Goal: Task Accomplishment & Management: Use online tool/utility

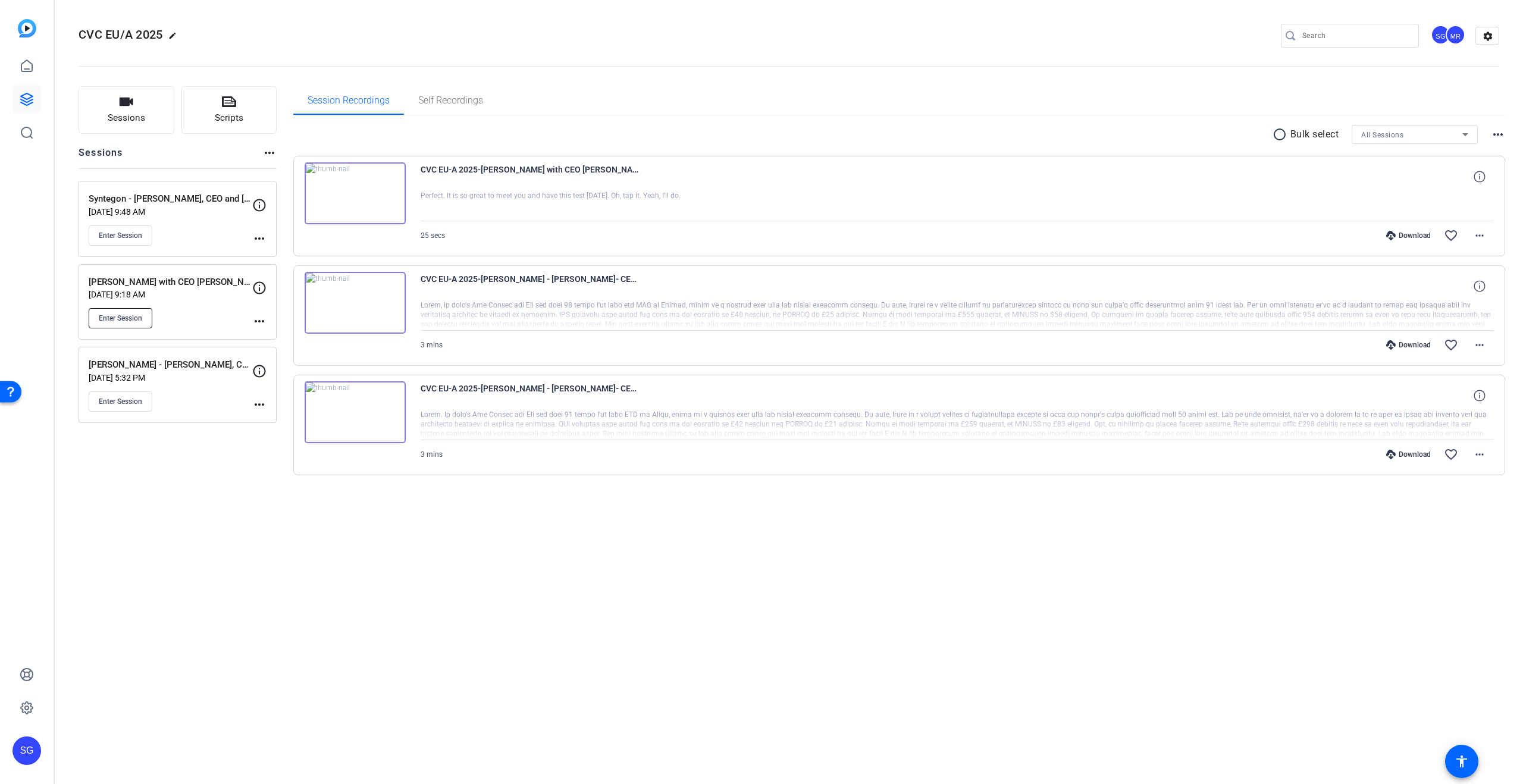
click at [127, 318] on span "Enter Session" at bounding box center [120, 318] width 43 height 9
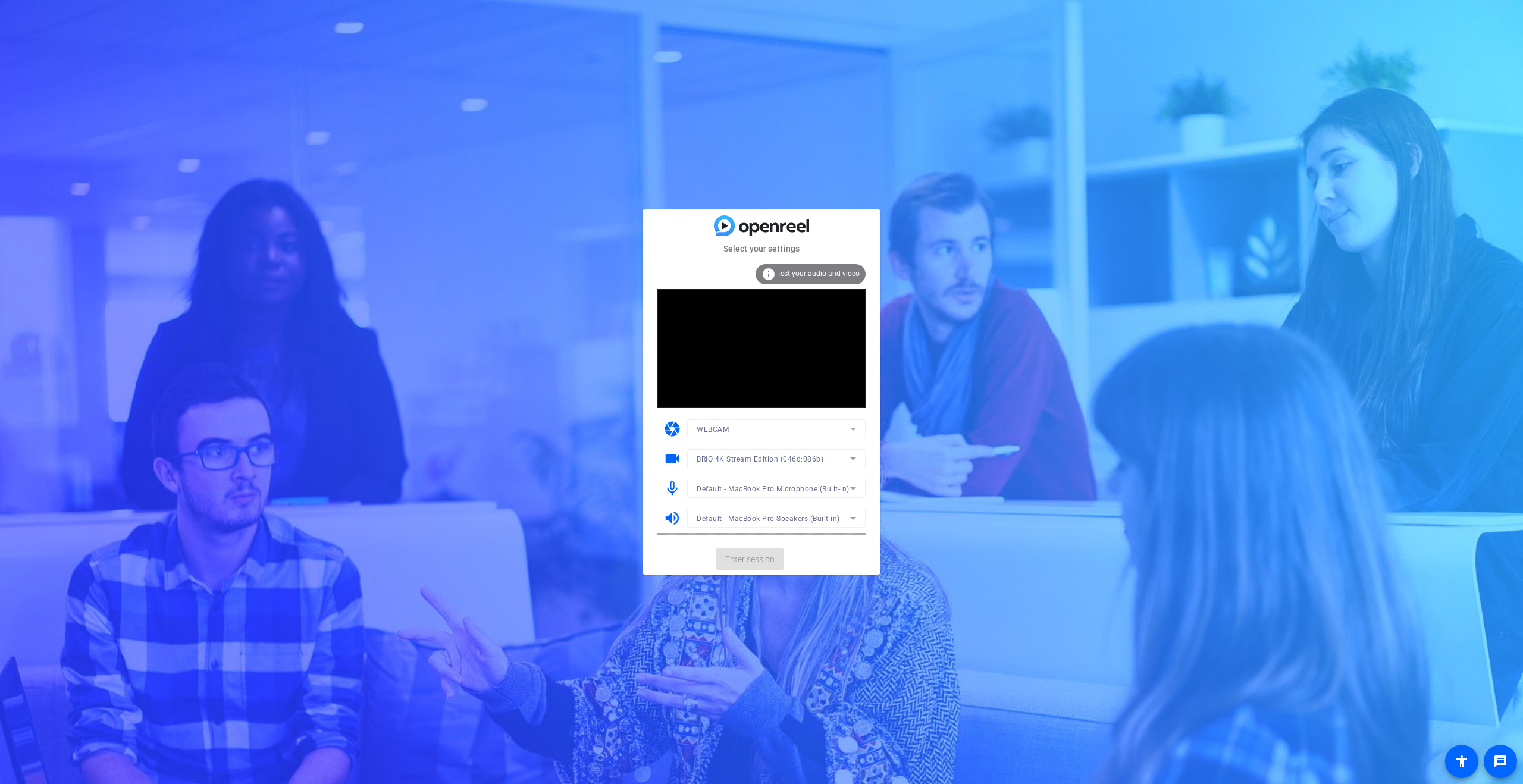
click at [756, 560] on mat-card-actions "Enter session" at bounding box center [761, 559] width 238 height 31
click at [772, 568] on span at bounding box center [749, 559] width 69 height 28
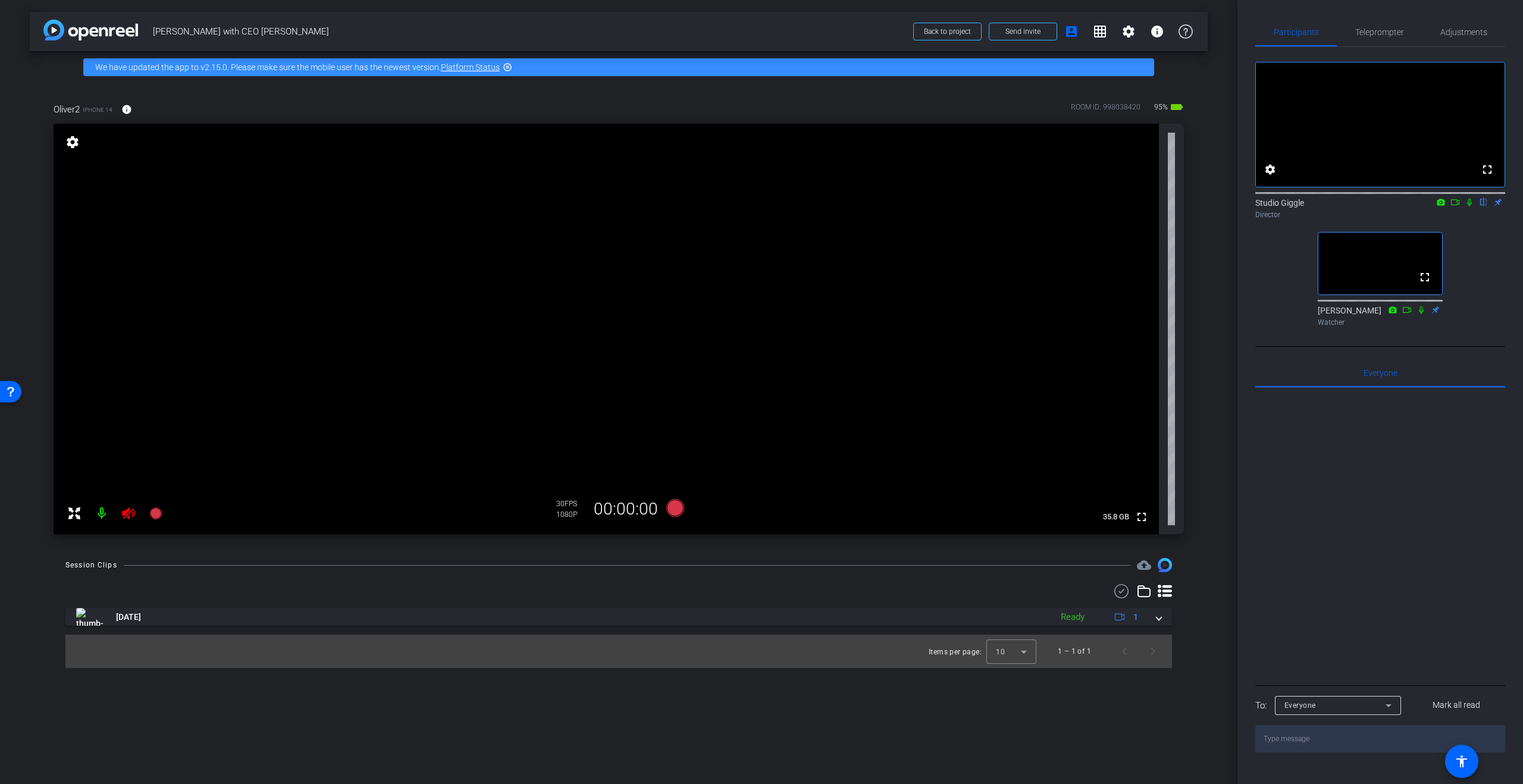
click at [126, 516] on icon at bounding box center [128, 513] width 13 height 12
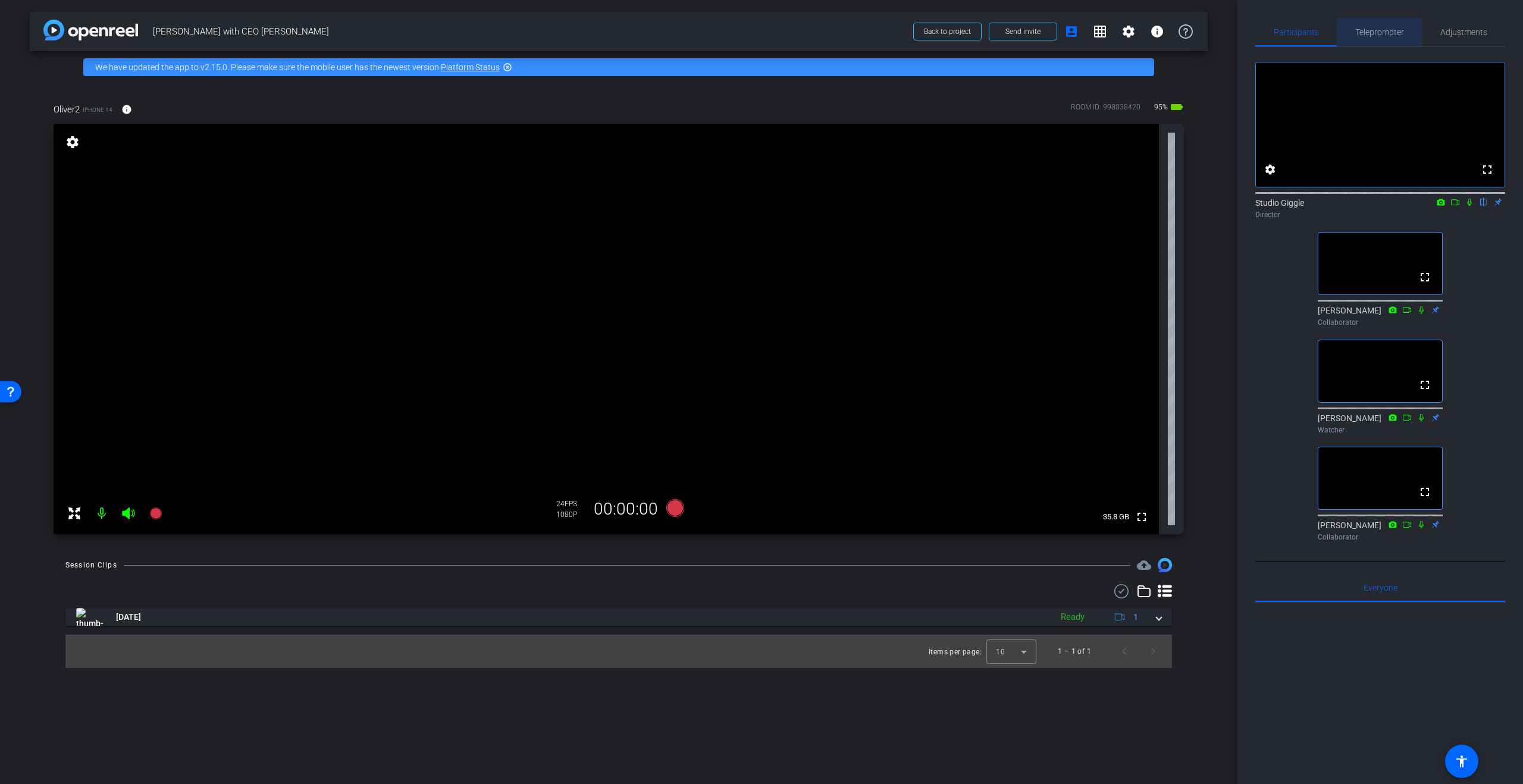
click at [1379, 32] on span "Teleprompter" at bounding box center [1380, 32] width 49 height 9
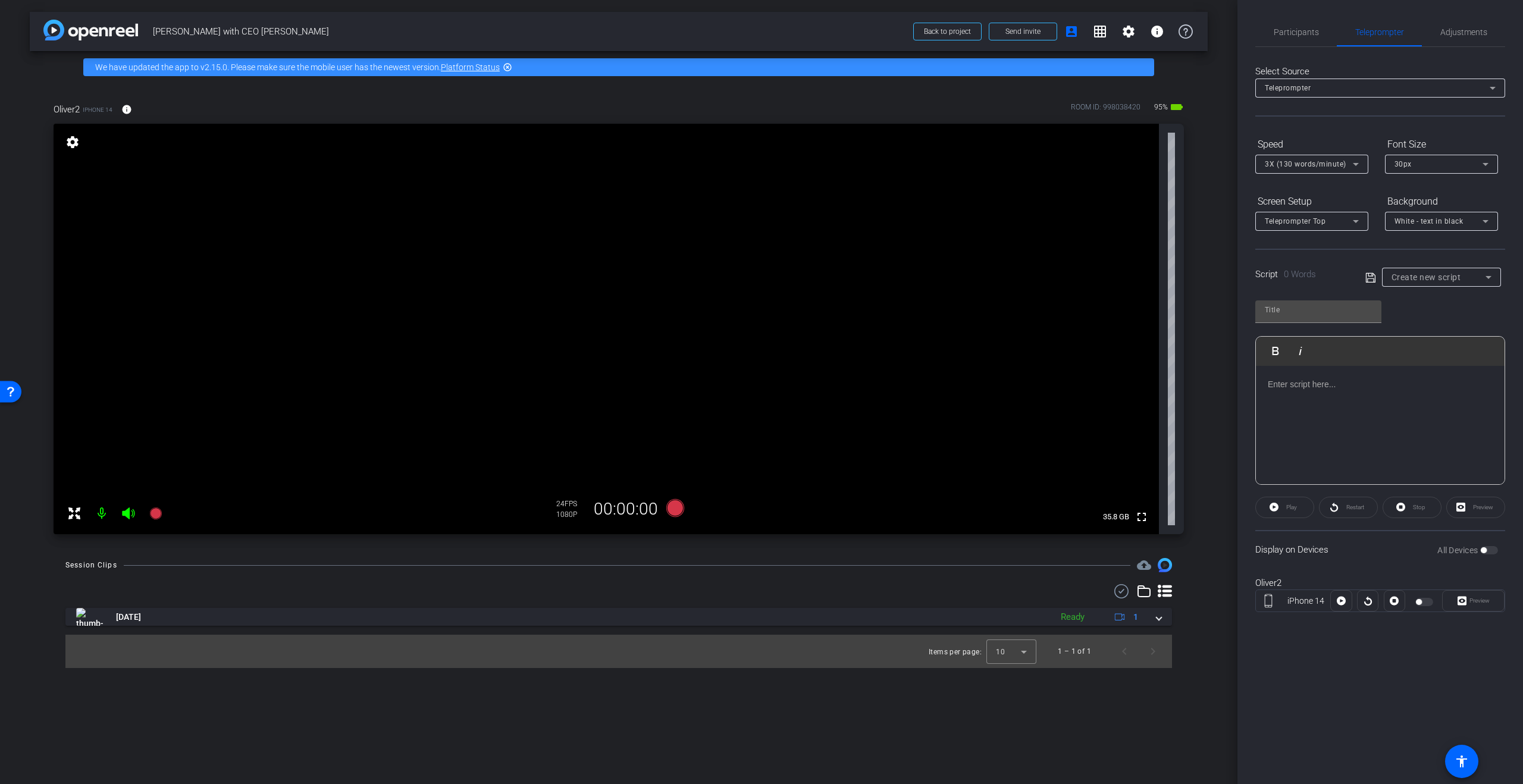
click at [1437, 277] on span "Create new script" at bounding box center [1427, 277] width 70 height 9
click at [1421, 318] on mat-option "[PERSON_NAME]" at bounding box center [1442, 320] width 119 height 19
type input "[PERSON_NAME]"
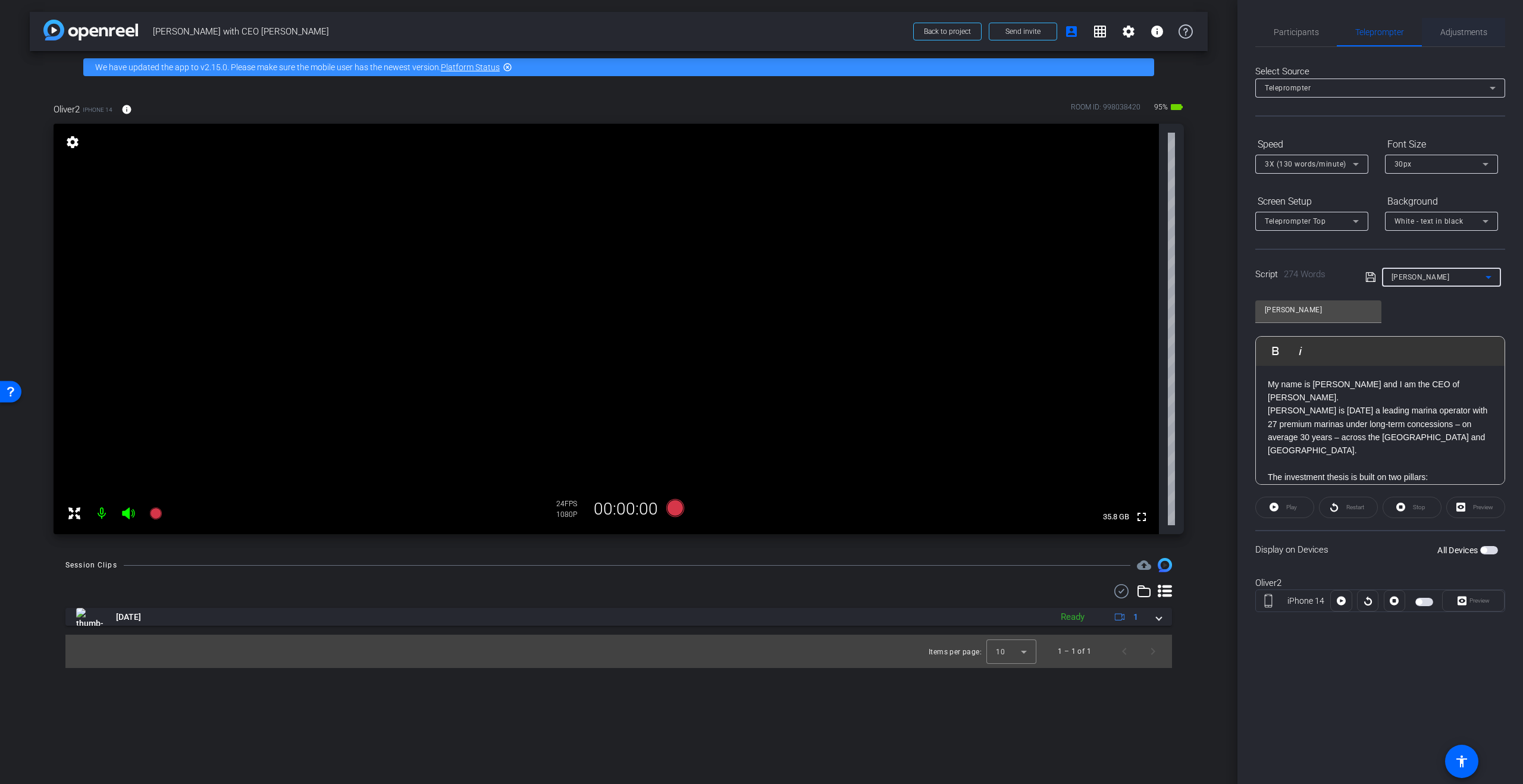
click at [1469, 31] on span "Adjustments" at bounding box center [1463, 32] width 47 height 9
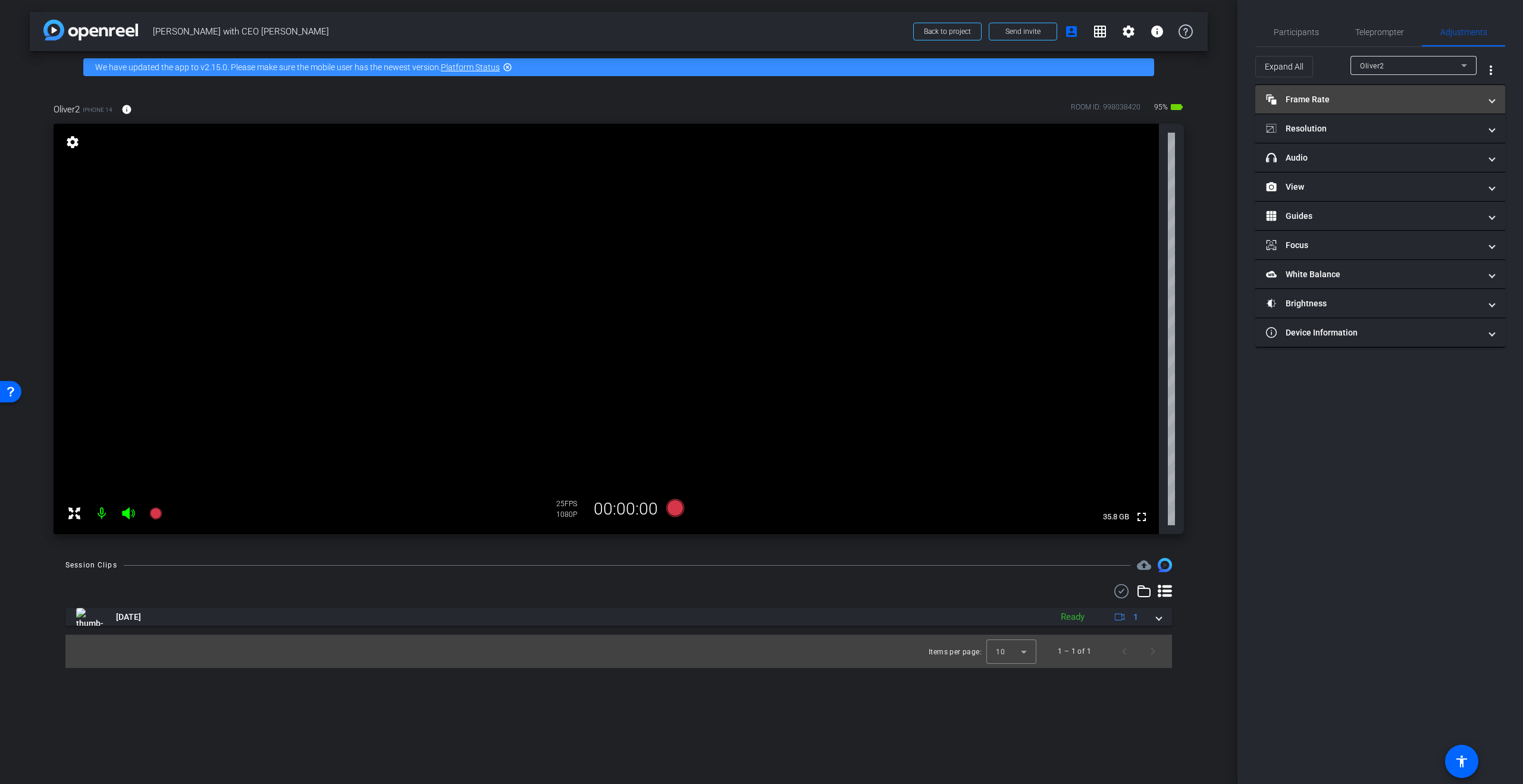
click at [1402, 100] on mat-panel-title "Frame Rate Frame Rate" at bounding box center [1373, 100] width 214 height 13
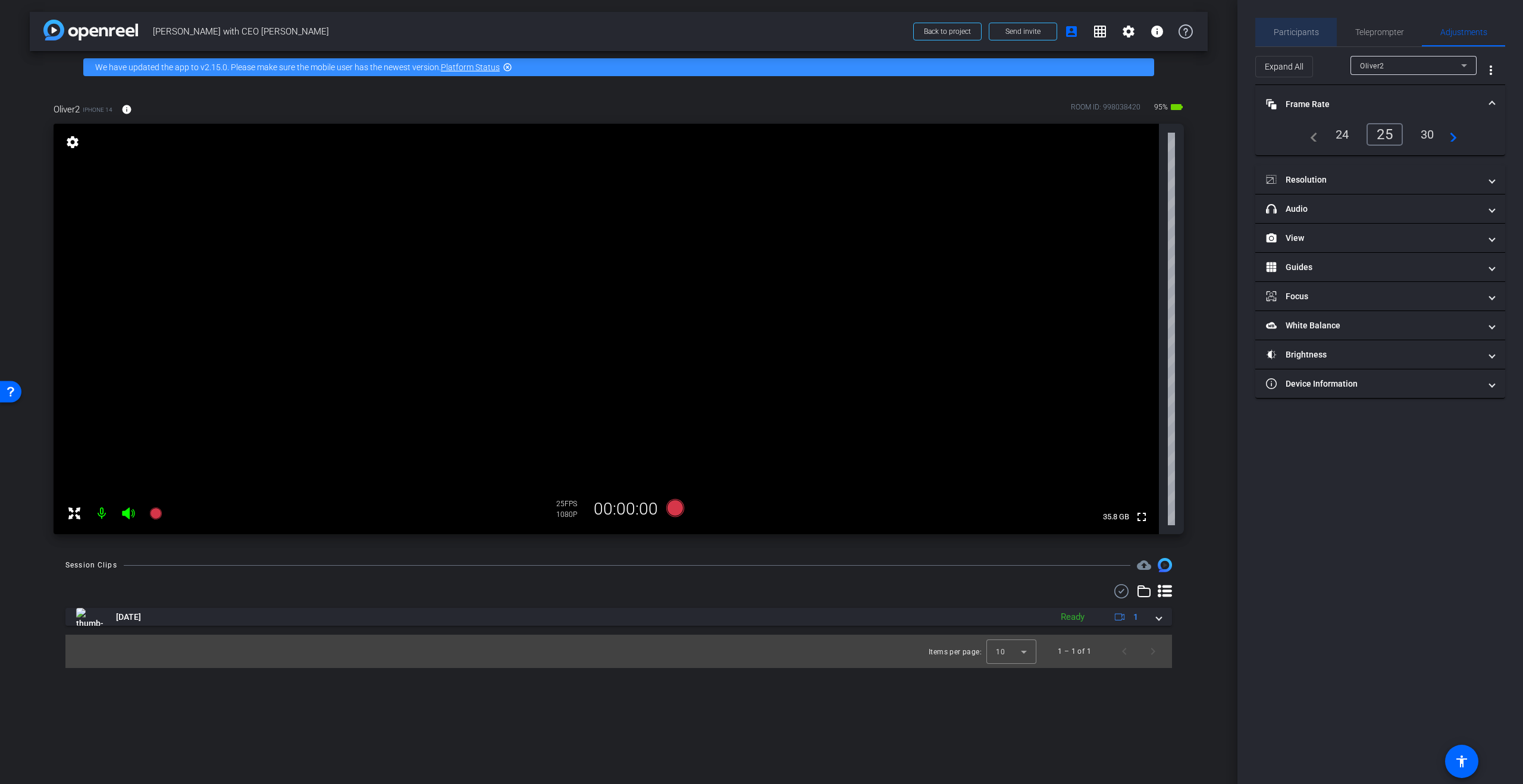
click at [1306, 30] on span "Participants" at bounding box center [1296, 32] width 45 height 9
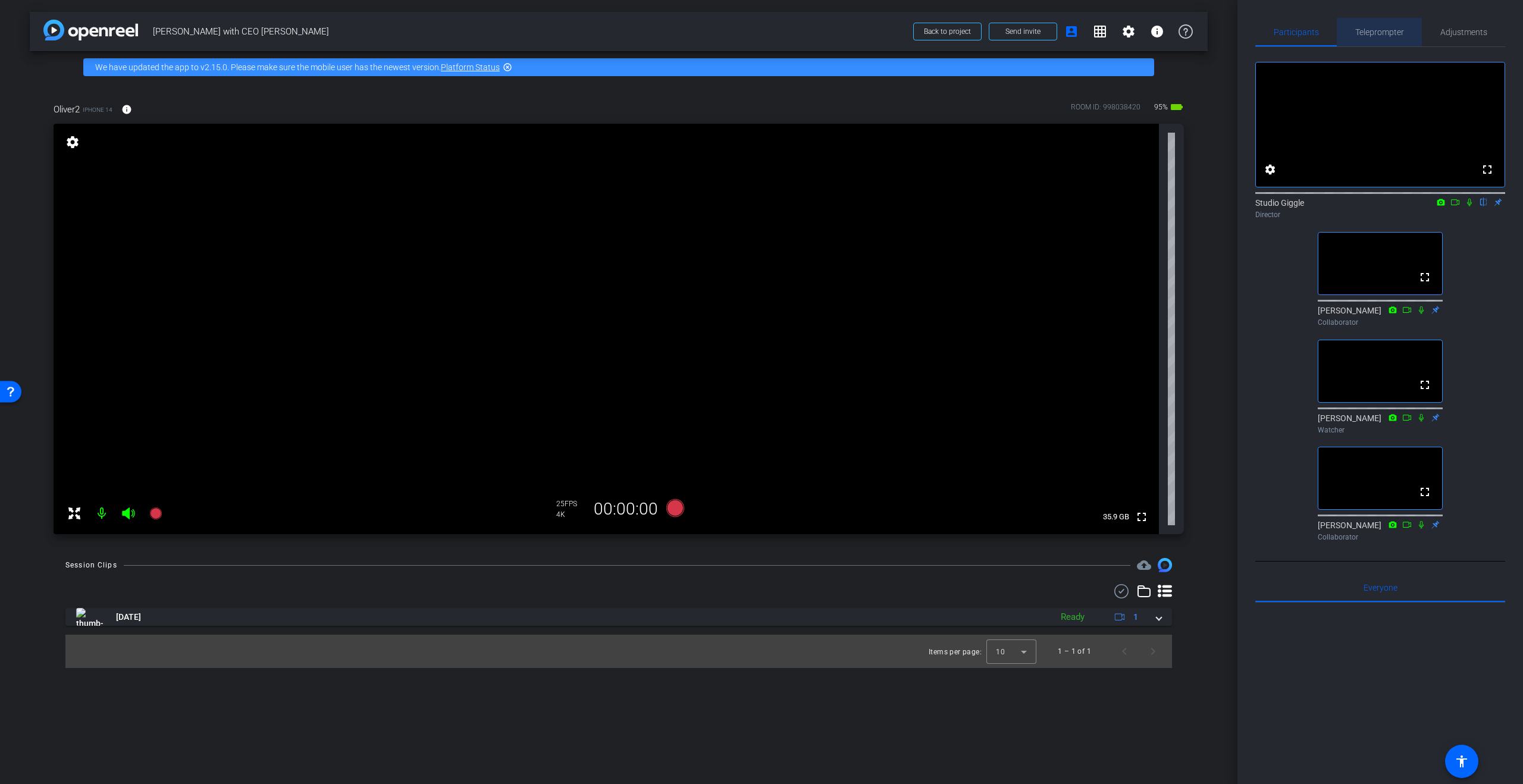
click at [1382, 33] on span "Teleprompter" at bounding box center [1380, 32] width 49 height 9
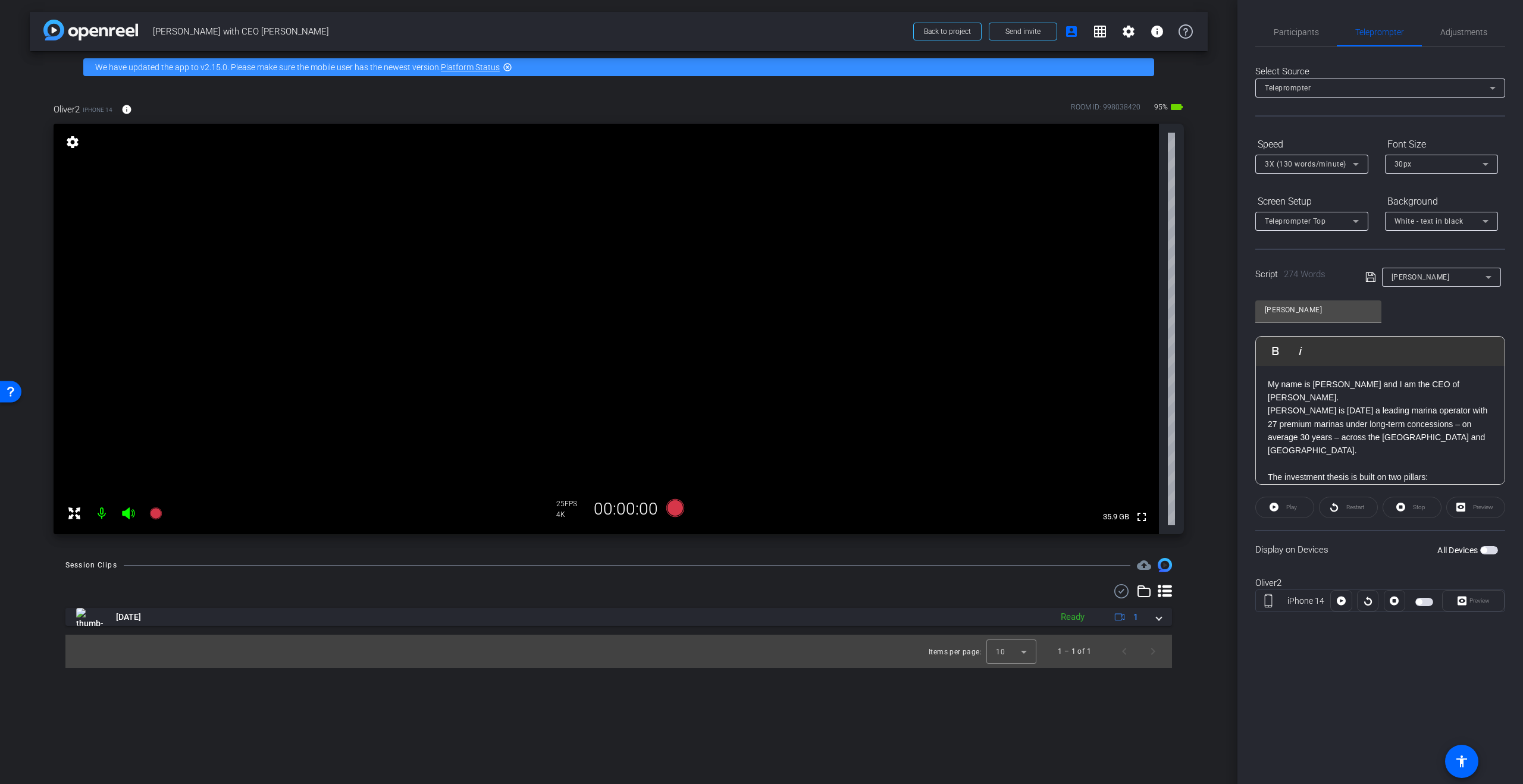
click at [1418, 599] on span "button" at bounding box center [1419, 602] width 6 height 6
click at [671, 509] on icon at bounding box center [675, 508] width 18 height 18
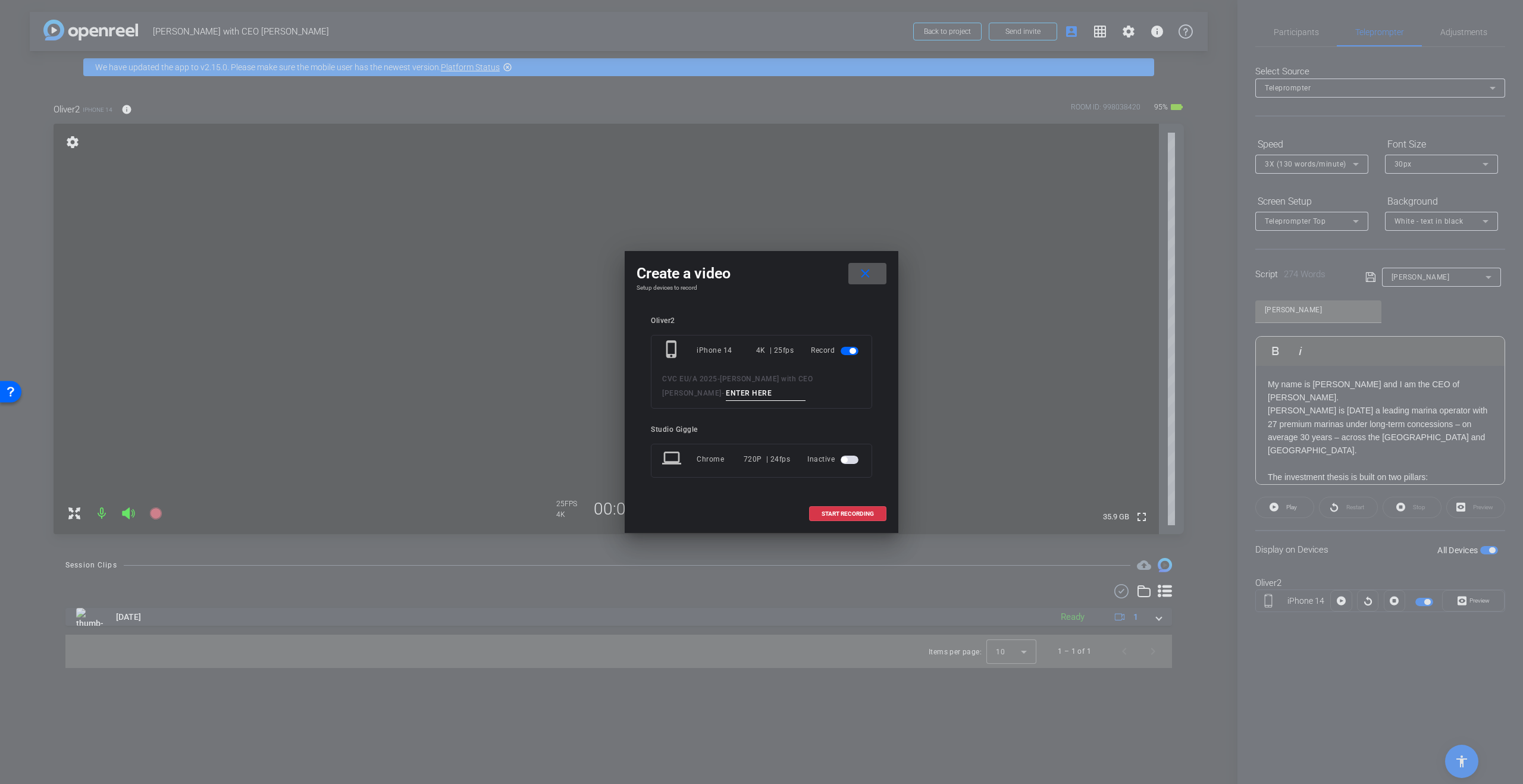
click at [726, 398] on input at bounding box center [765, 393] width 80 height 15
type input "Take 1"
click at [781, 316] on div "Oliver2" at bounding box center [761, 320] width 221 height 9
click at [854, 514] on span "START RECORDING" at bounding box center [847, 514] width 52 height 6
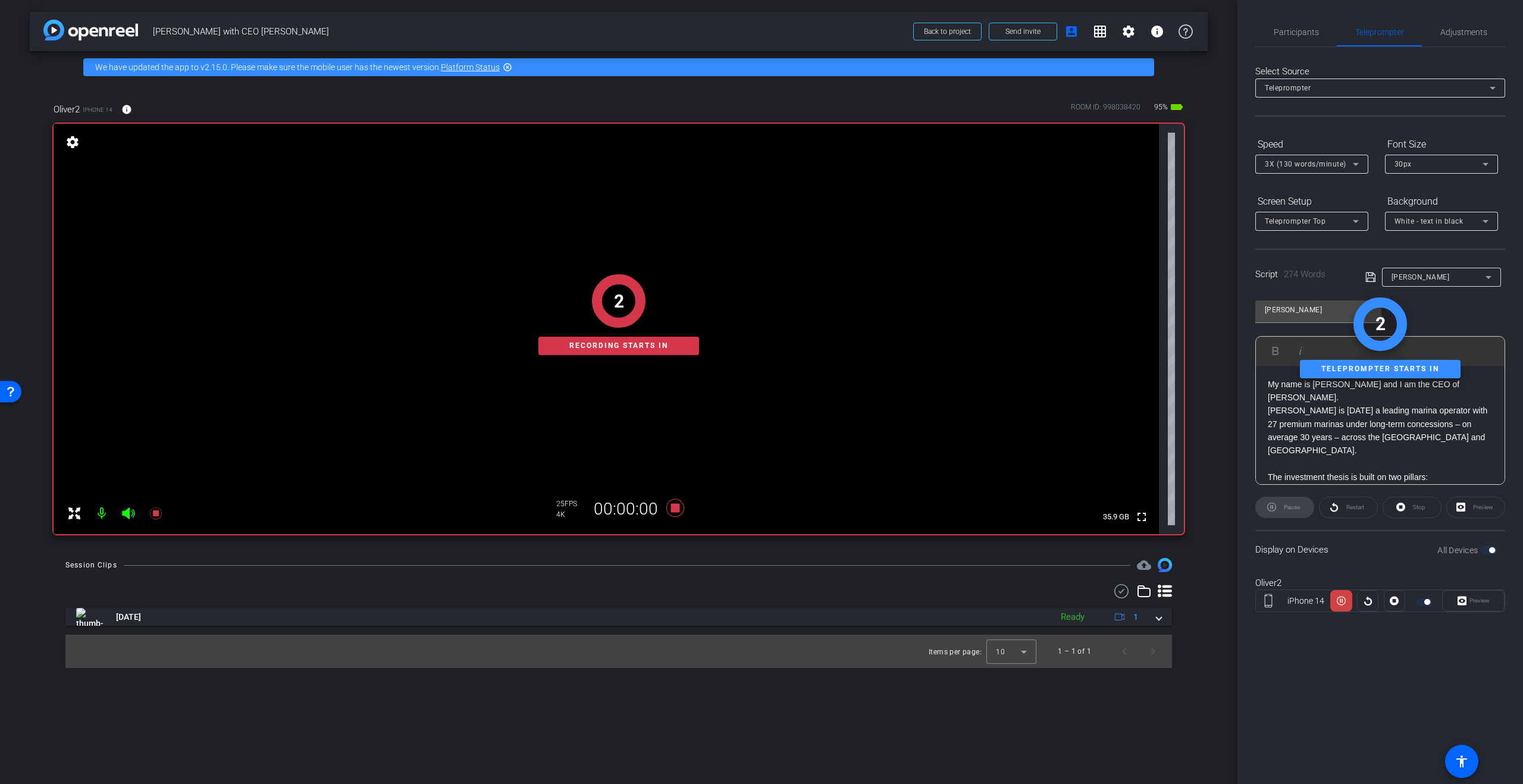
click at [1476, 506] on div "Preview" at bounding box center [1476, 507] width 59 height 21
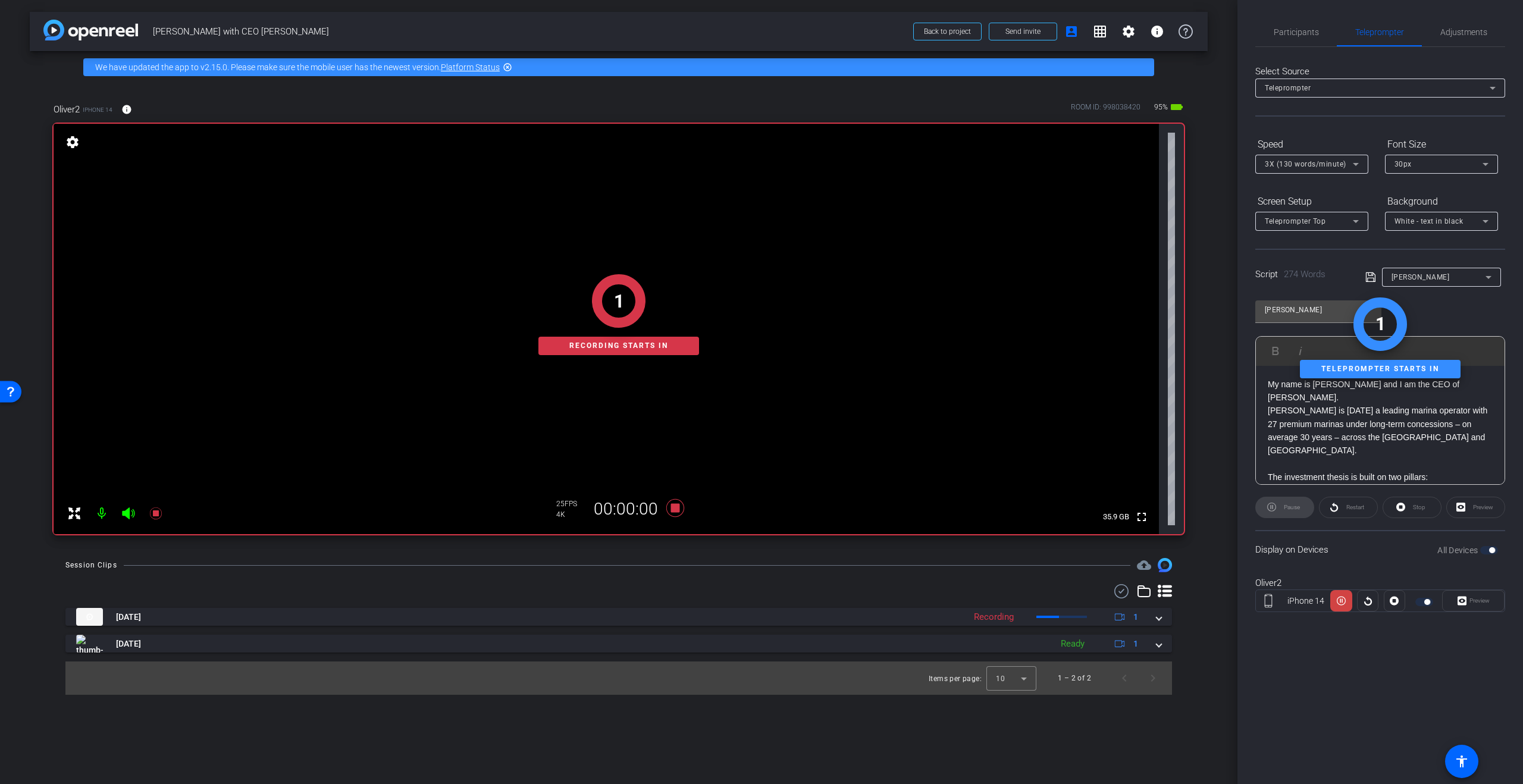
click at [1473, 603] on div "Preview" at bounding box center [1473, 601] width 62 height 21
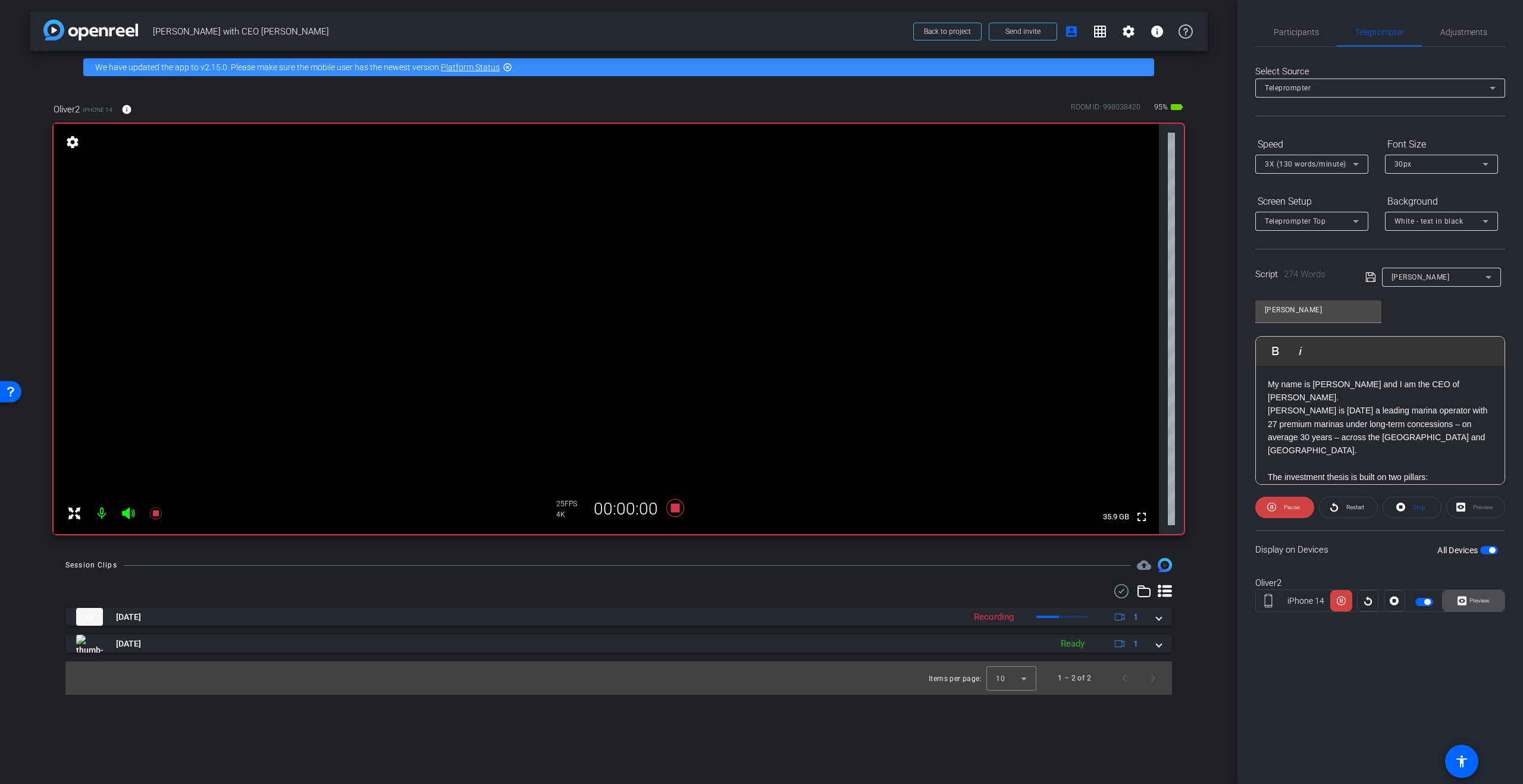
click at [1473, 605] on span "Preview" at bounding box center [1477, 601] width 23 height 17
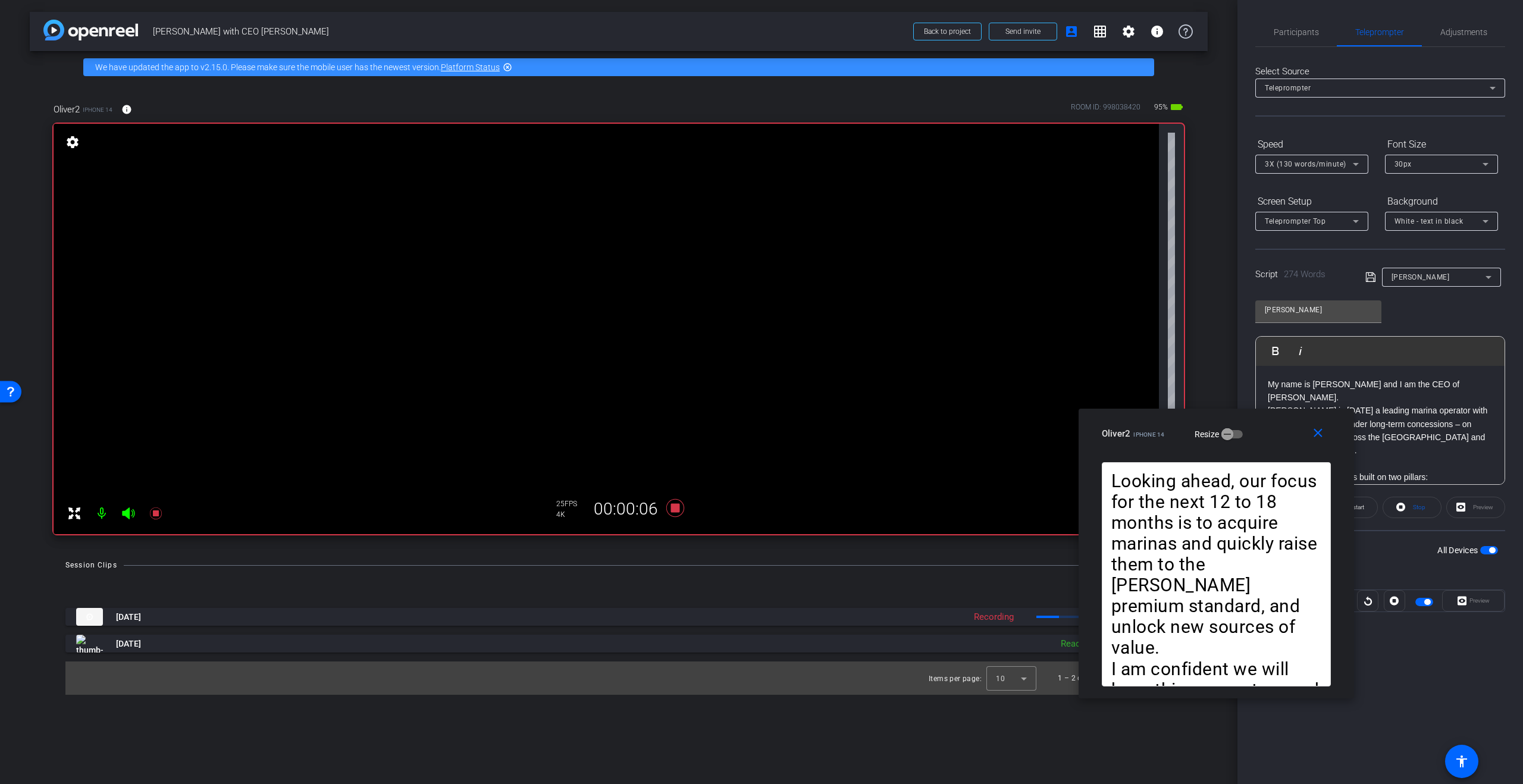
drag, startPoint x: 814, startPoint y: 258, endPoint x: 1269, endPoint y: 420, distance: 483.0
click at [1269, 420] on div "close Oliver2 iPhone 14 Resize" at bounding box center [1216, 435] width 275 height 54
click at [1300, 30] on span "Participants" at bounding box center [1296, 32] width 45 height 9
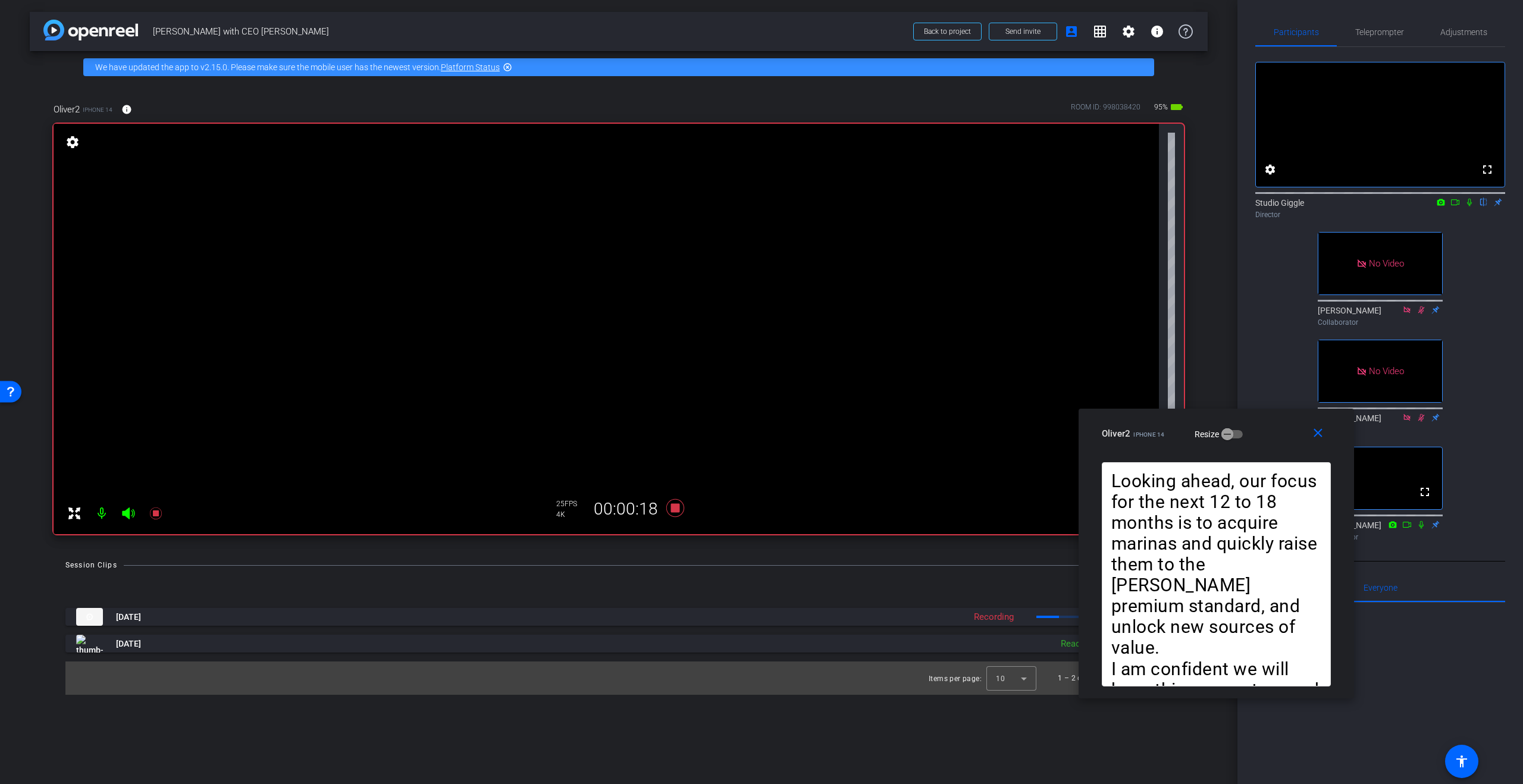
click at [1470, 206] on icon at bounding box center [1469, 202] width 5 height 8
drag, startPoint x: 1461, startPoint y: 217, endPoint x: 1459, endPoint y: 207, distance: 10.2
click at [1461, 208] on mat-icon at bounding box center [1455, 202] width 14 height 11
click at [1423, 529] on icon at bounding box center [1421, 525] width 9 height 9
click at [1389, 30] on span "Teleprompter" at bounding box center [1380, 32] width 49 height 9
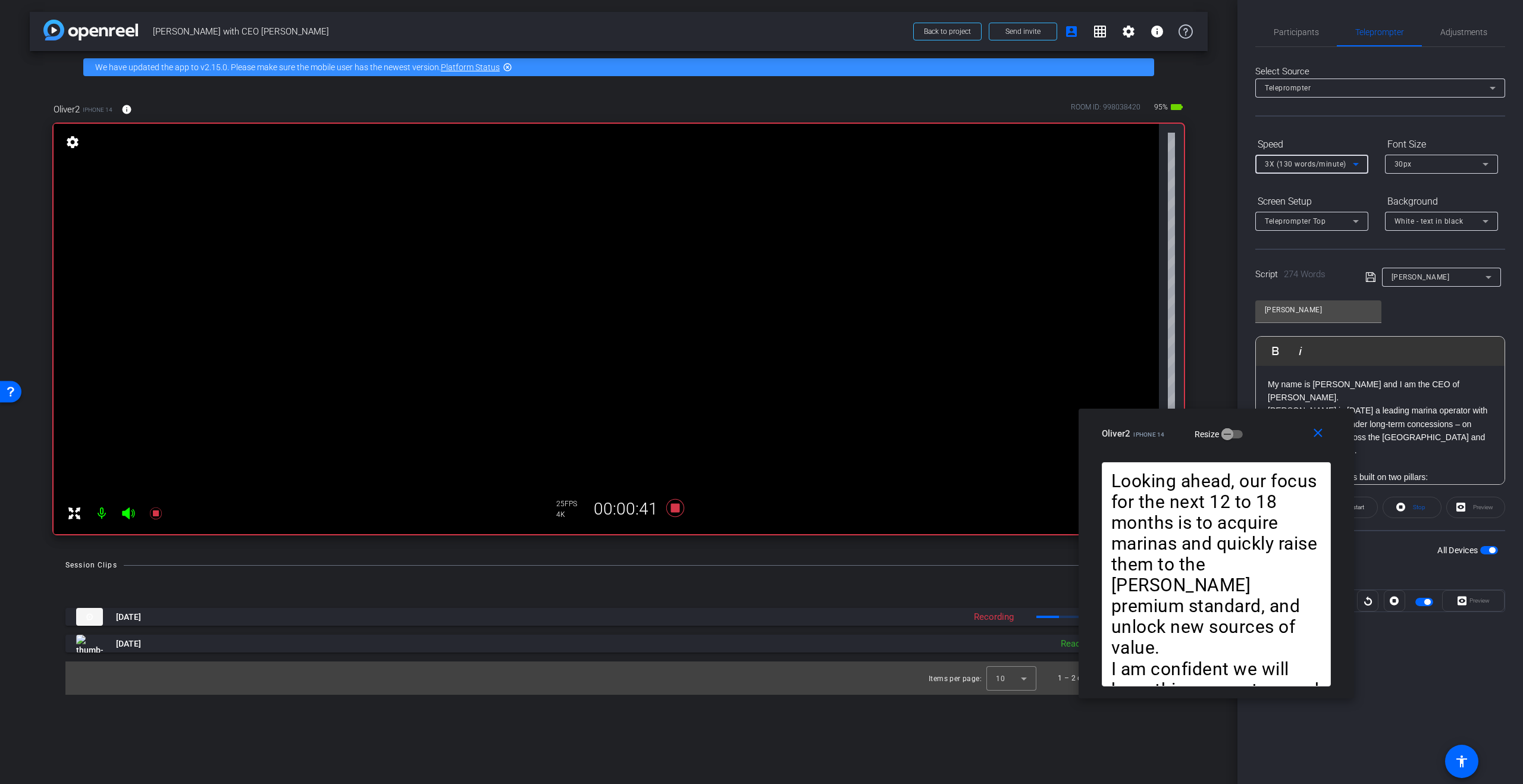
click at [1354, 165] on icon at bounding box center [1355, 164] width 14 height 14
click at [1336, 239] on span "4X (140 words/minute)" at bounding box center [1306, 245] width 82 height 14
click at [1358, 165] on icon at bounding box center [1355, 164] width 14 height 14
click at [1303, 223] on span "3X (130 words/minute)" at bounding box center [1306, 226] width 82 height 14
click at [1363, 164] on icon at bounding box center [1355, 164] width 14 height 14
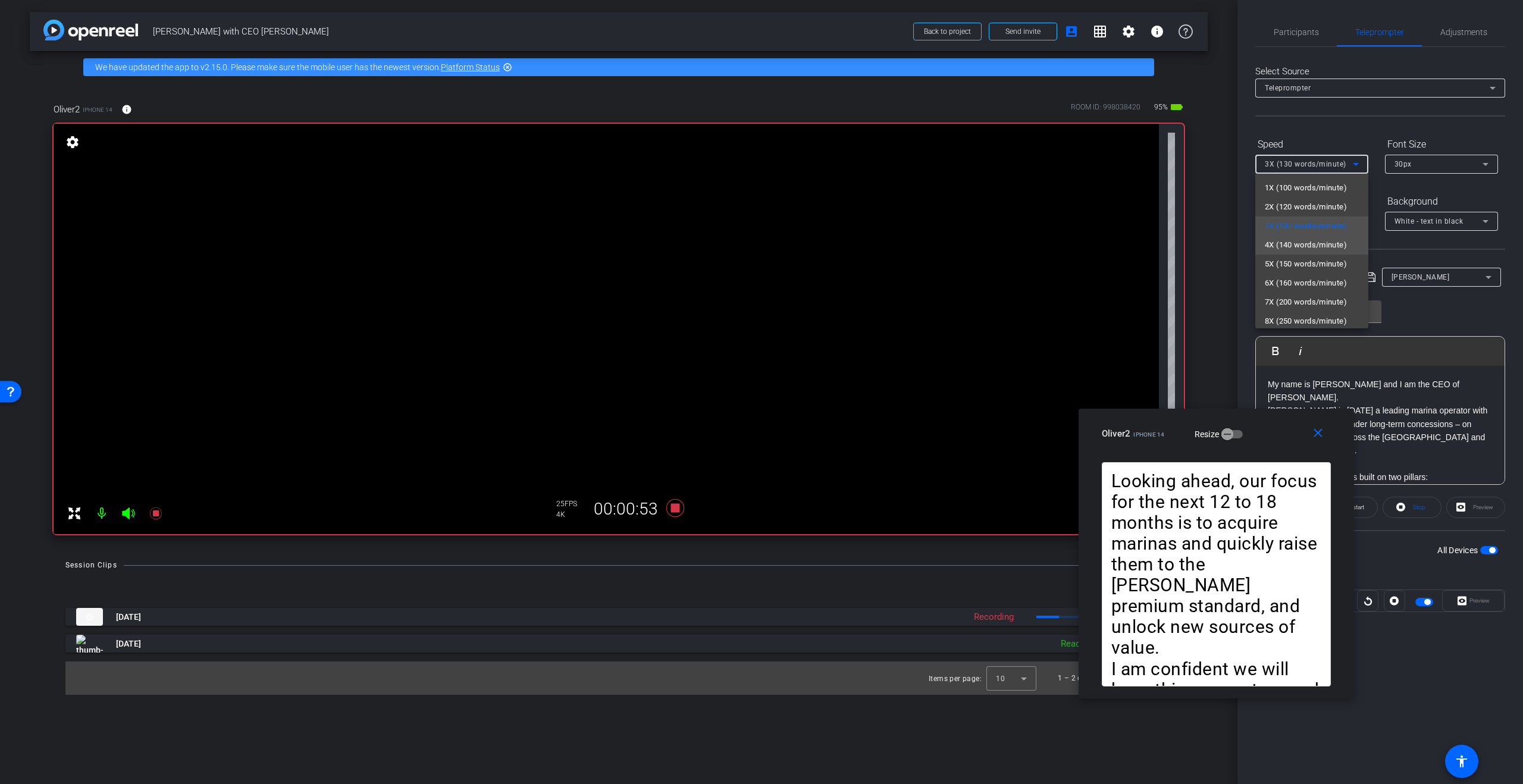
click at [1325, 242] on span "4X (140 words/minute)" at bounding box center [1306, 245] width 82 height 14
click at [1339, 164] on span "4X (140 words/minute)" at bounding box center [1305, 164] width 81 height 9
click at [1317, 143] on div at bounding box center [761, 392] width 1523 height 784
drag, startPoint x: 646, startPoint y: 502, endPoint x: 659, endPoint y: 502, distance: 13.0
click at [646, 502] on div "00:02:01" at bounding box center [625, 510] width 80 height 21
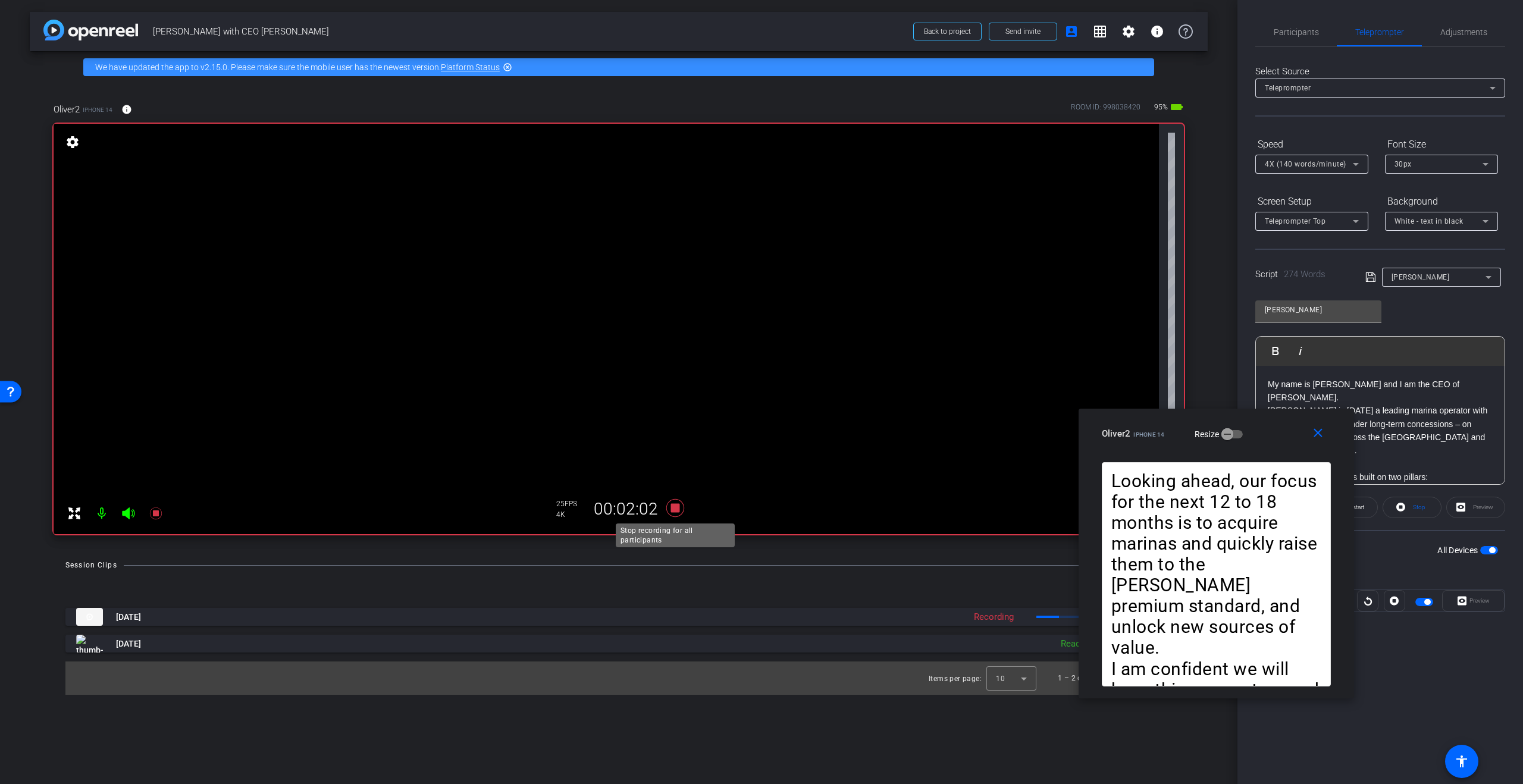
click at [674, 512] on icon at bounding box center [675, 508] width 18 height 18
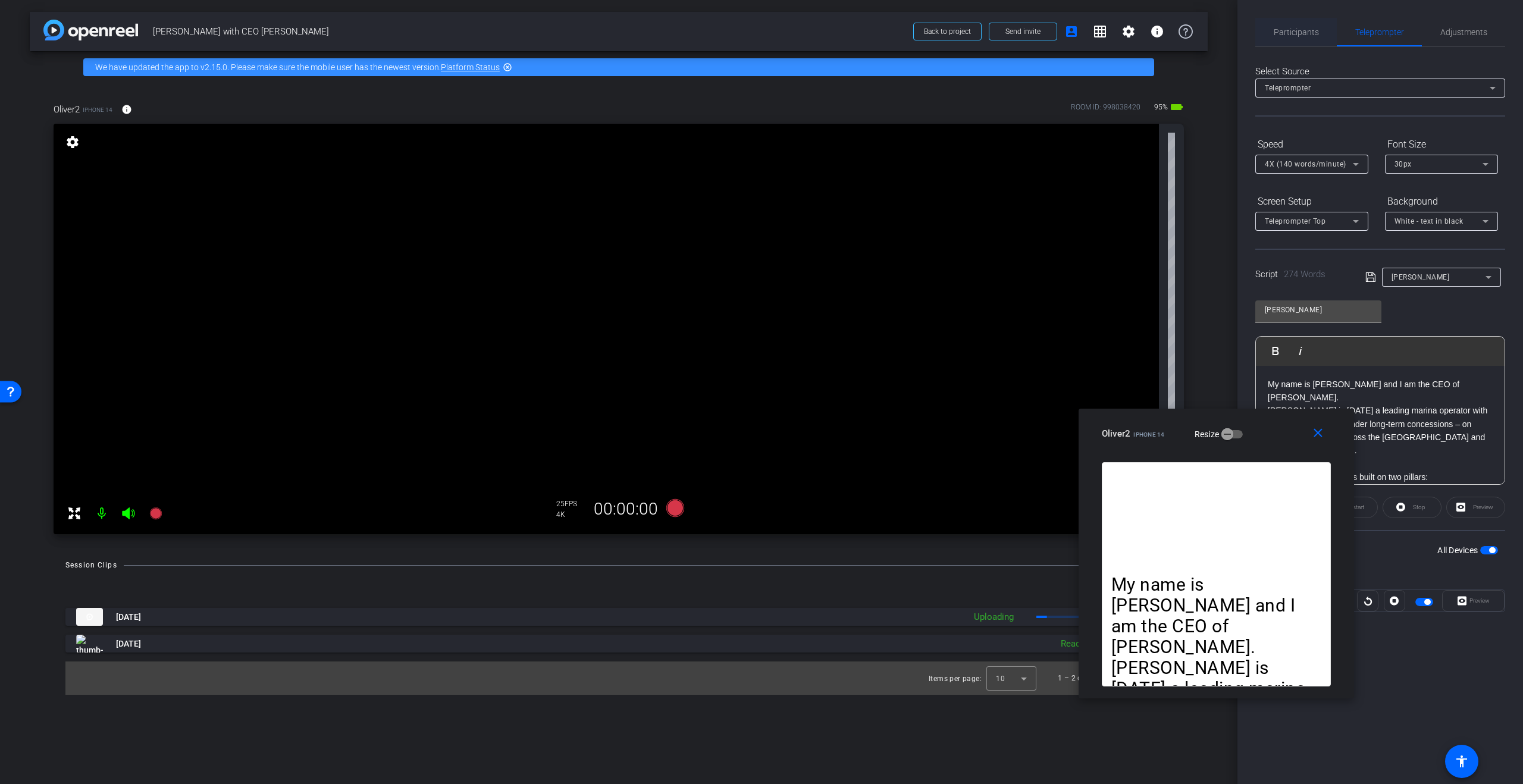
click at [1295, 39] on span "Participants" at bounding box center [1296, 32] width 45 height 28
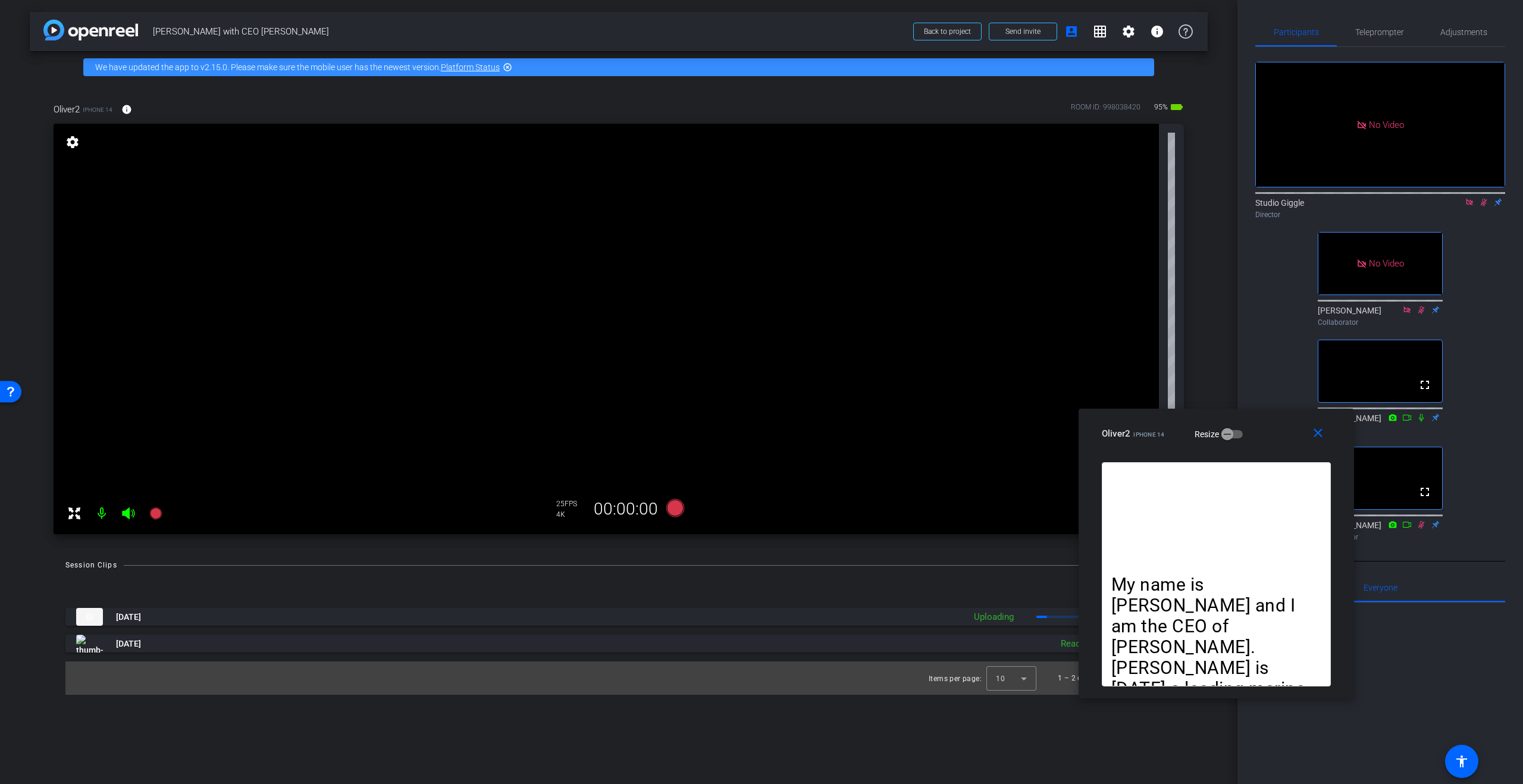
click at [1476, 197] on mat-icon at bounding box center [1483, 202] width 14 height 11
click at [1471, 198] on icon at bounding box center [1469, 202] width 6 height 6
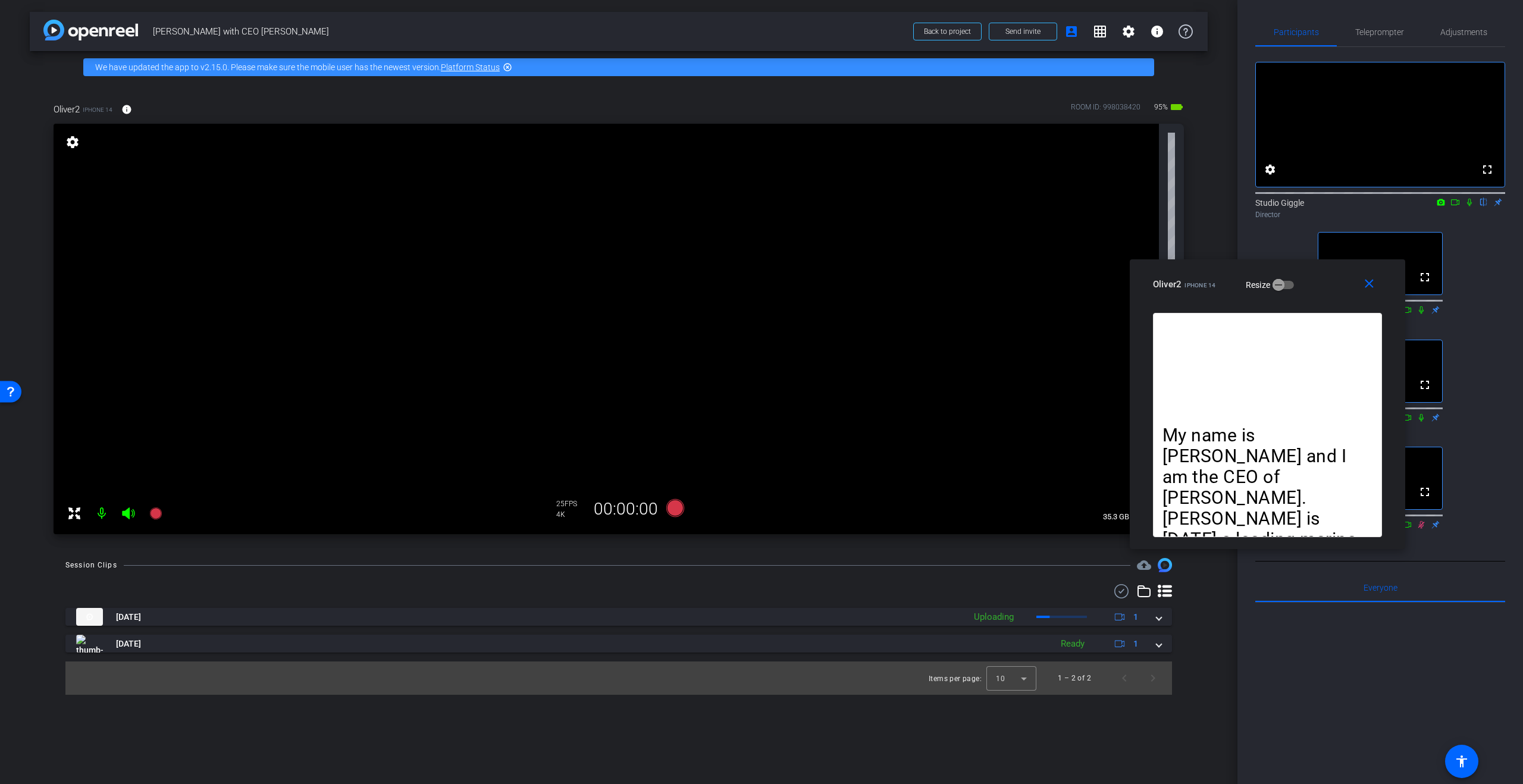
drag, startPoint x: 1171, startPoint y: 403, endPoint x: 1216, endPoint y: 269, distance: 141.4
click at [1216, 269] on div "close Oliver2 iPhone 14 Resize" at bounding box center [1267, 286] width 275 height 54
click at [1152, 617] on div "[DATE] Uploading 1" at bounding box center [616, 616] width 1080 height 18
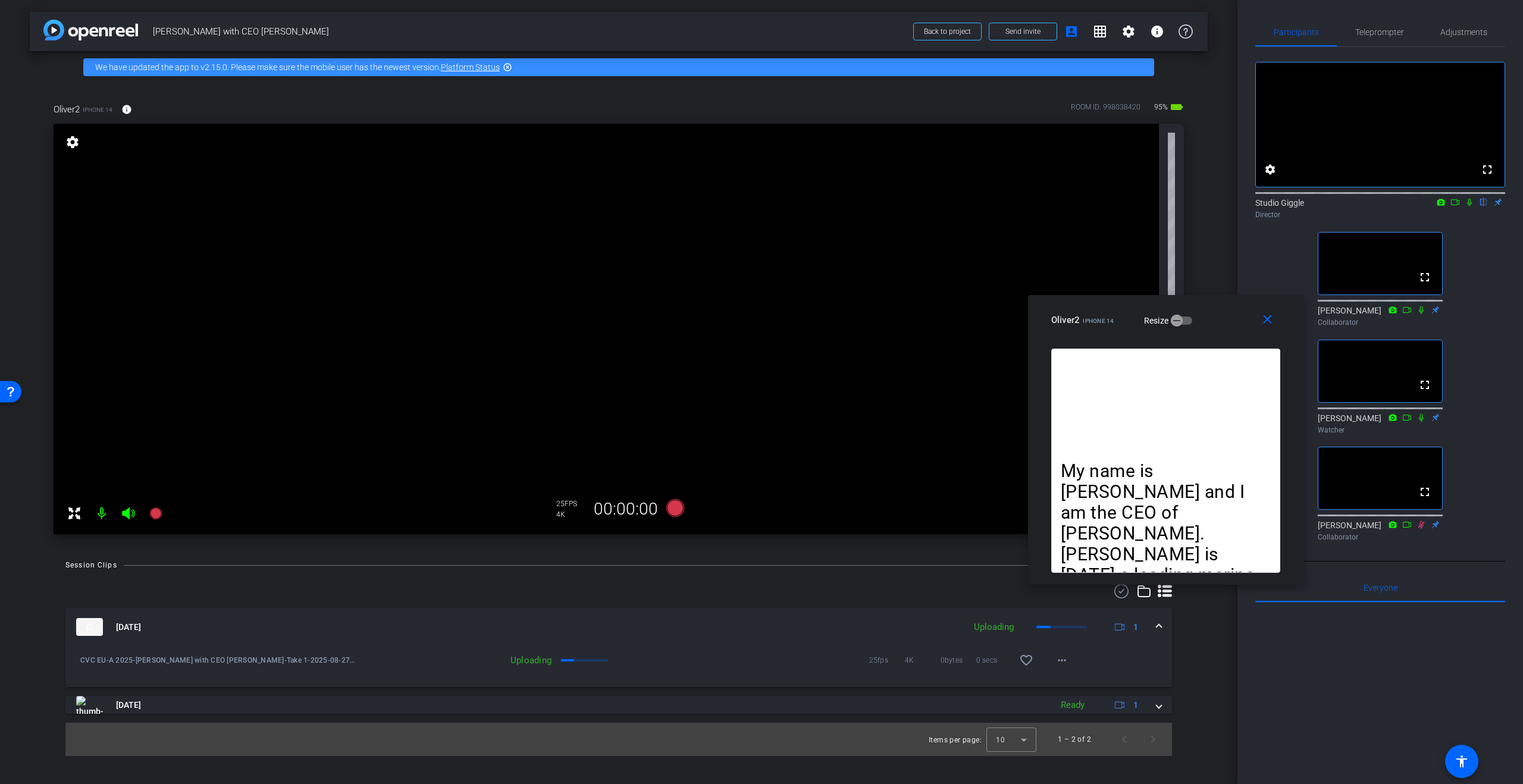
drag, startPoint x: 1309, startPoint y: 281, endPoint x: 1207, endPoint y: 316, distance: 107.8
click at [1207, 316] on div "Oliver2 iPhone 14 Resize" at bounding box center [1170, 319] width 238 height 21
click at [1389, 35] on span "Teleprompter" at bounding box center [1380, 32] width 49 height 9
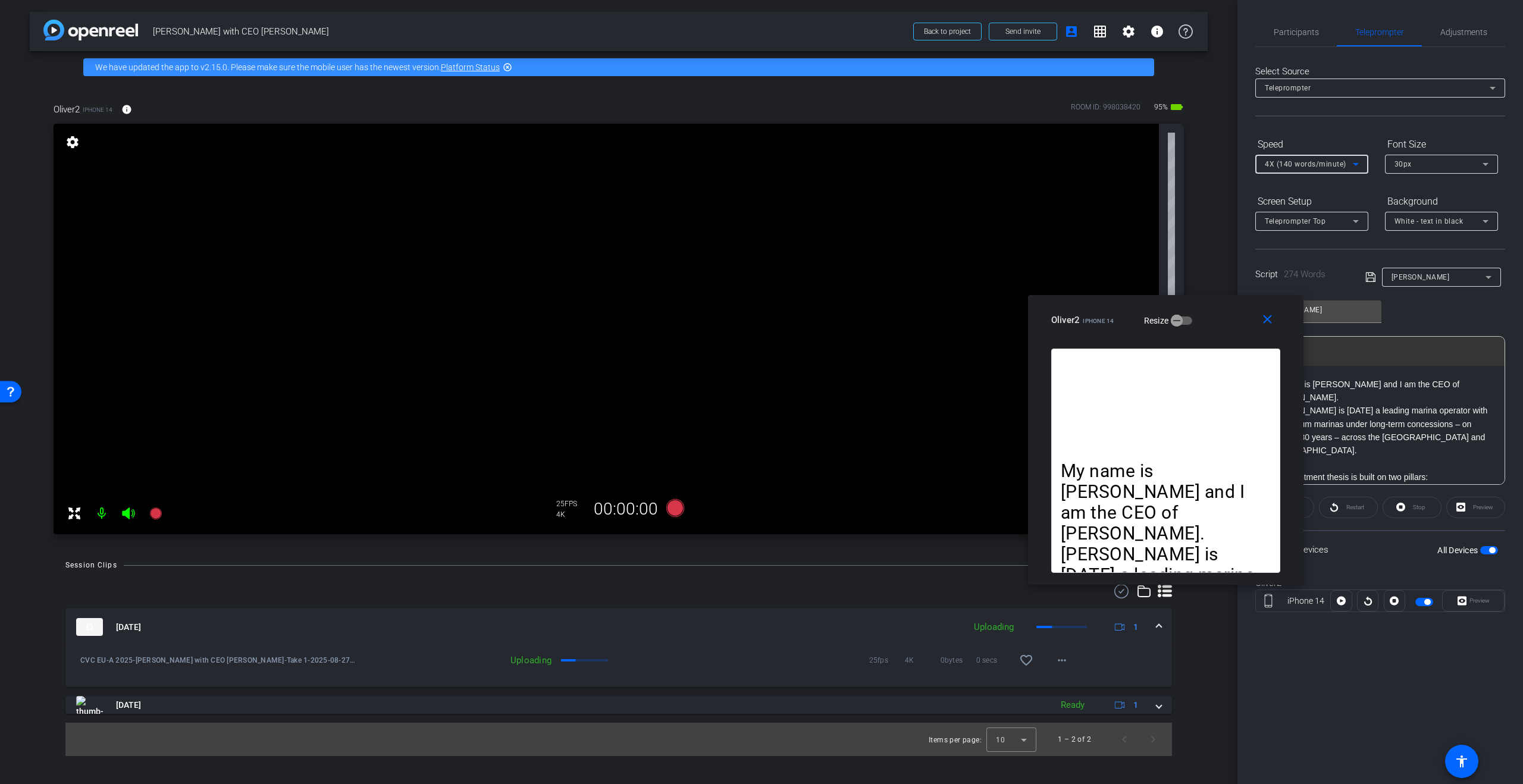
click at [1333, 162] on span "4X (140 words/minute)" at bounding box center [1305, 164] width 81 height 9
click at [1307, 228] on span "3X (130 words/minute)" at bounding box center [1306, 226] width 82 height 14
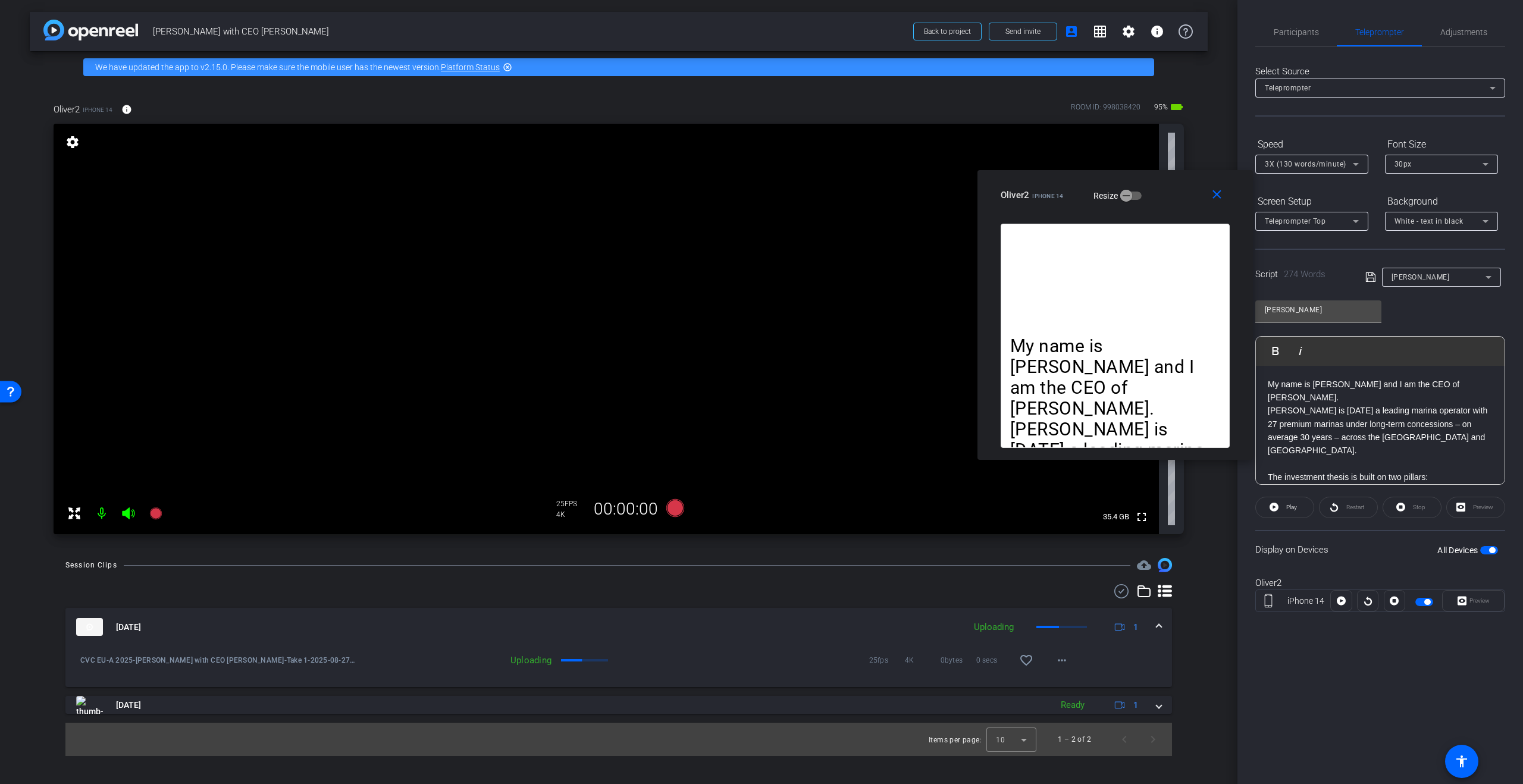
drag, startPoint x: 1124, startPoint y: 316, endPoint x: 1073, endPoint y: 191, distance: 135.0
click at [1073, 191] on div "Oliver2 iPhone 14 Resize" at bounding box center [1119, 194] width 238 height 21
drag, startPoint x: 1461, startPoint y: 32, endPoint x: 1461, endPoint y: 39, distance: 7.0
click at [1461, 32] on span "Adjustments" at bounding box center [1463, 32] width 47 height 9
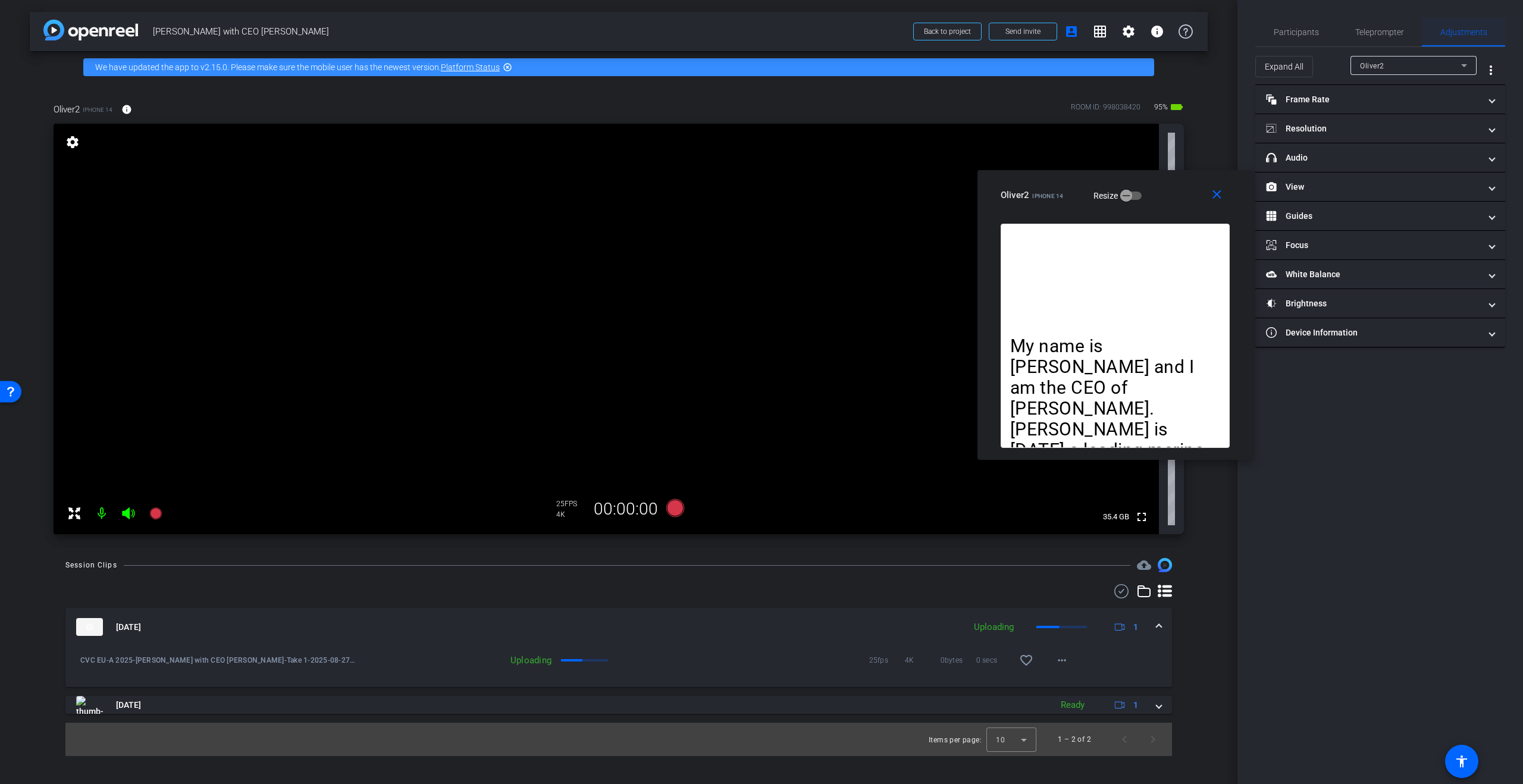
click at [1461, 39] on span "Adjustments" at bounding box center [1463, 32] width 47 height 28
click at [1344, 156] on mat-panel-title "headphone icon Audio" at bounding box center [1373, 158] width 214 height 13
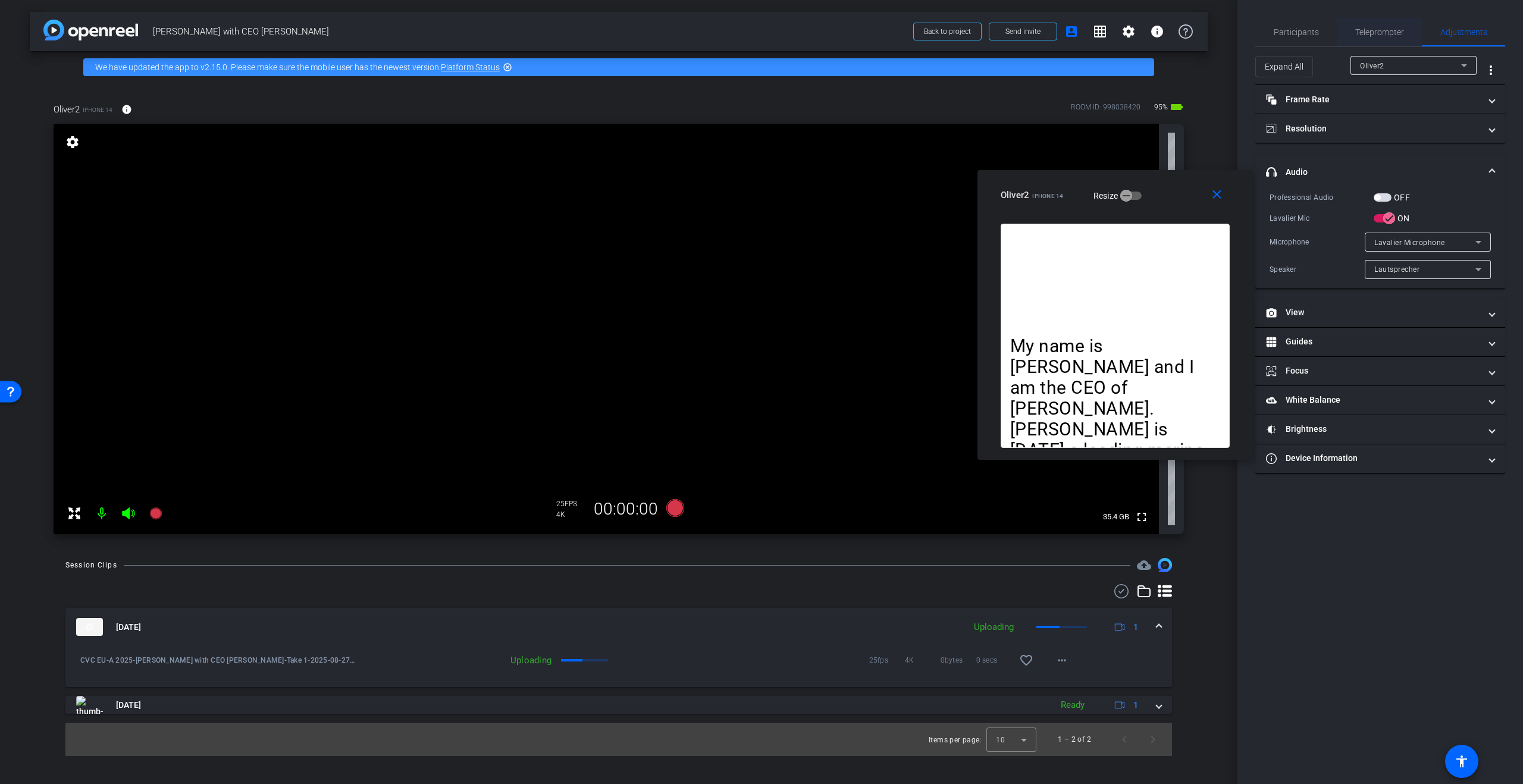
click at [1385, 35] on span "Teleprompter" at bounding box center [1380, 32] width 49 height 9
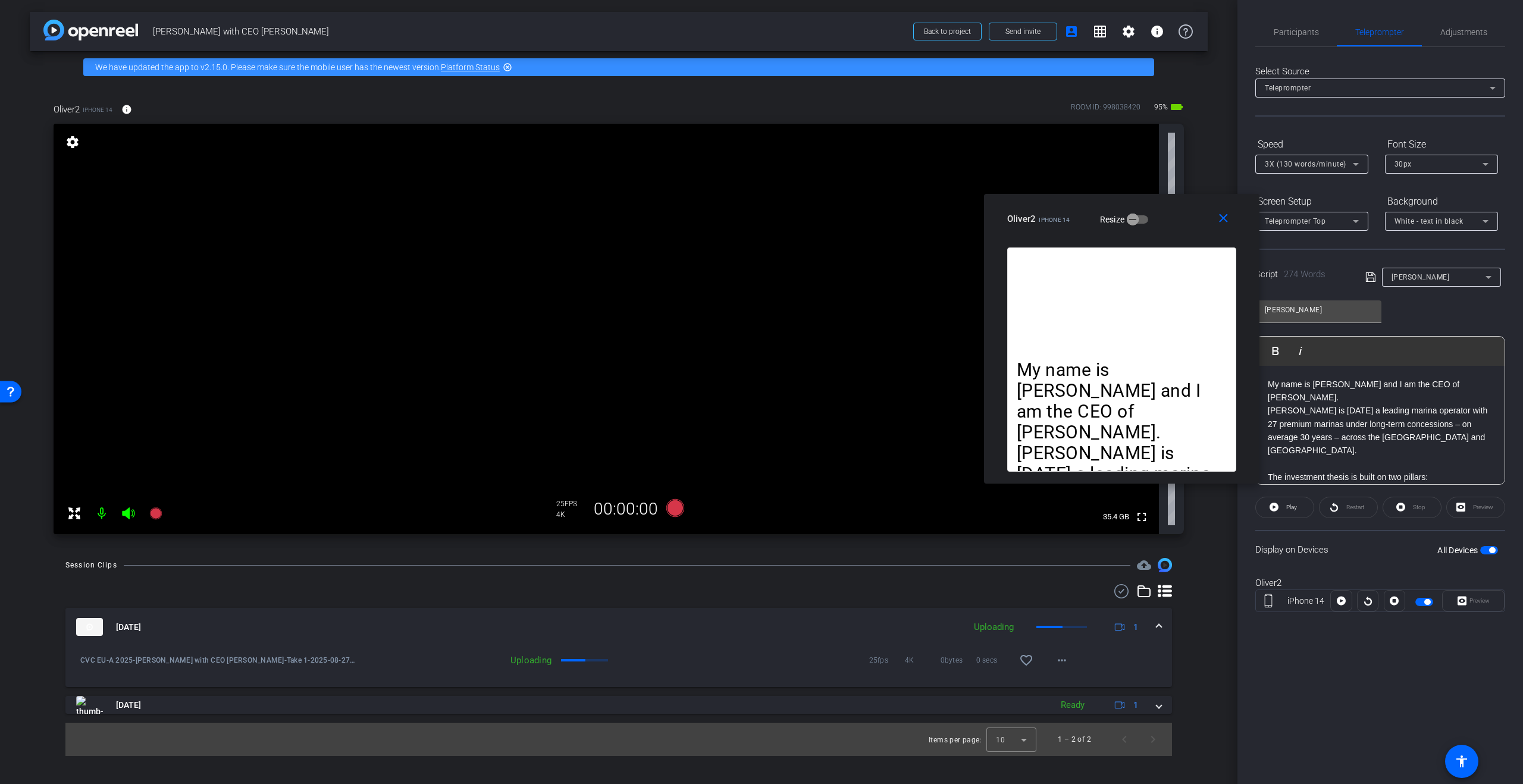
drag, startPoint x: 1178, startPoint y: 190, endPoint x: 1185, endPoint y: 214, distance: 25.0
click at [1185, 214] on div "Oliver2 iPhone 14 Resize" at bounding box center [1125, 218] width 238 height 21
click at [1268, 384] on p "My name is [PERSON_NAME] and I am the CEO of [PERSON_NAME]." at bounding box center [1380, 391] width 225 height 27
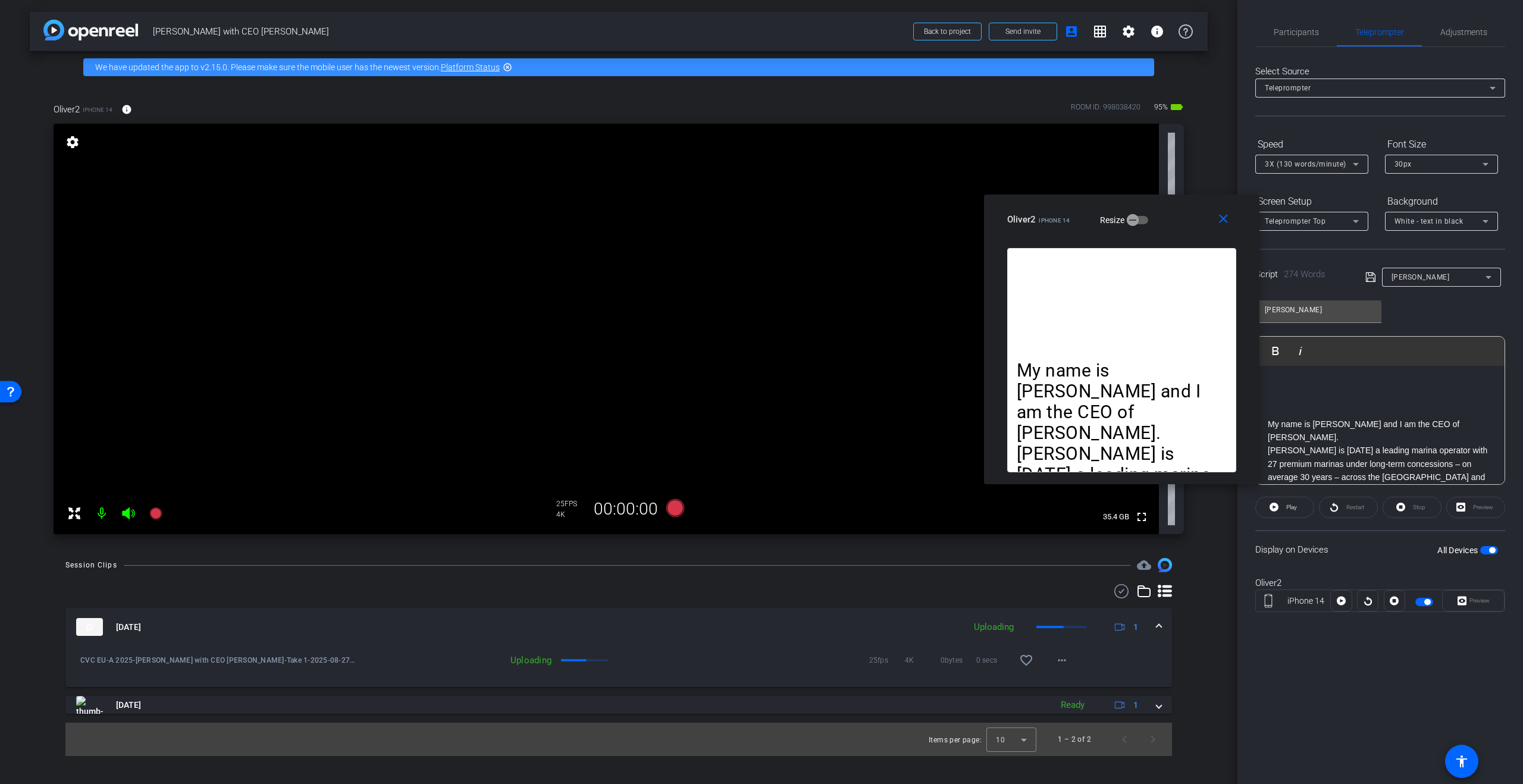
click at [1311, 391] on p at bounding box center [1380, 398] width 225 height 13
click at [1279, 379] on p at bounding box center [1380, 384] width 225 height 13
click at [673, 507] on icon at bounding box center [675, 508] width 18 height 18
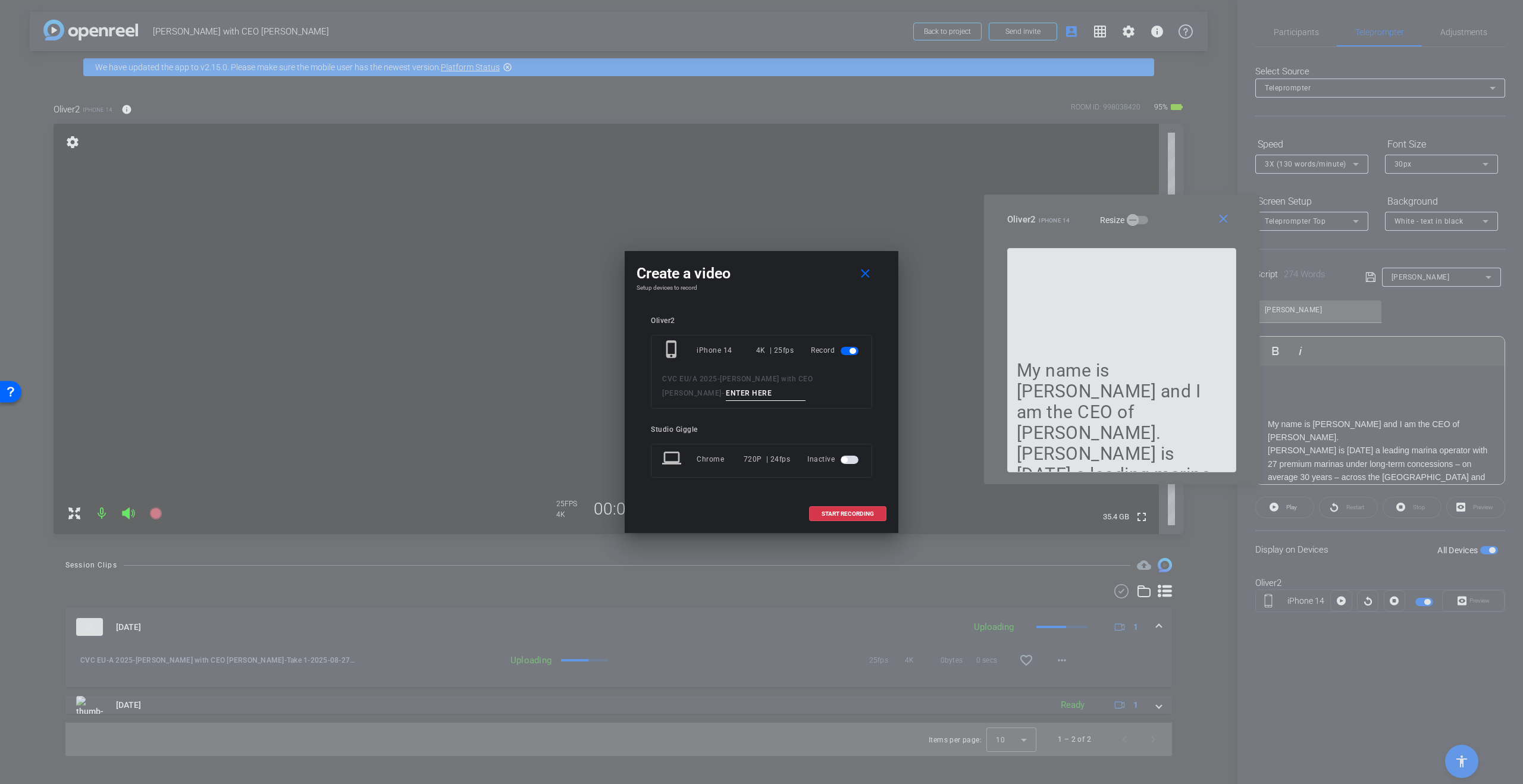
click at [726, 389] on input at bounding box center [765, 393] width 80 height 15
type input "Take 2"
click at [752, 295] on div "Create a video close Setup devices to record Oliver2 phone_iphone iPhone 14 4K …" at bounding box center [761, 392] width 273 height 282
click at [849, 514] on span "START RECORDING" at bounding box center [847, 514] width 52 height 6
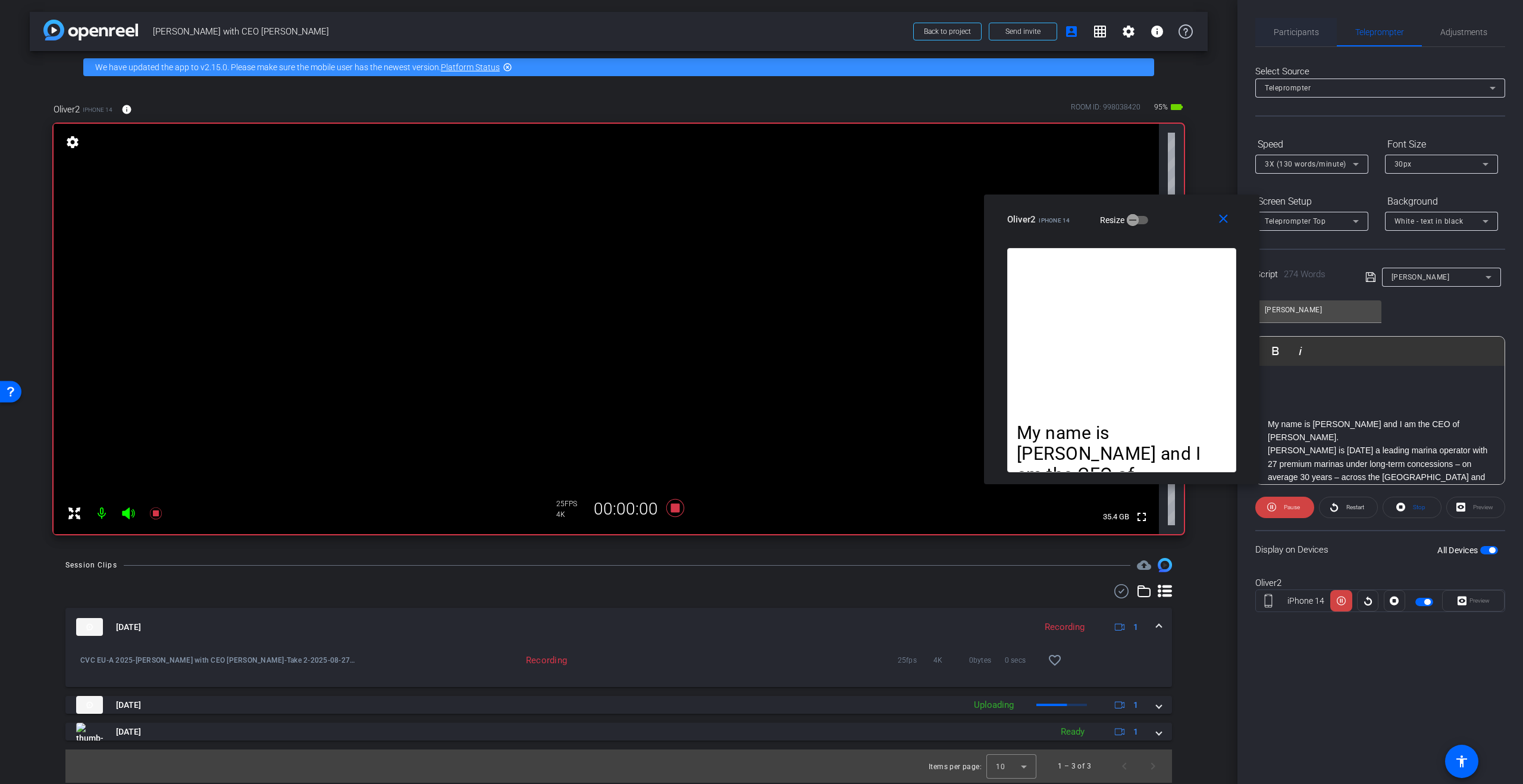
click at [1310, 42] on span "Participants" at bounding box center [1296, 32] width 45 height 28
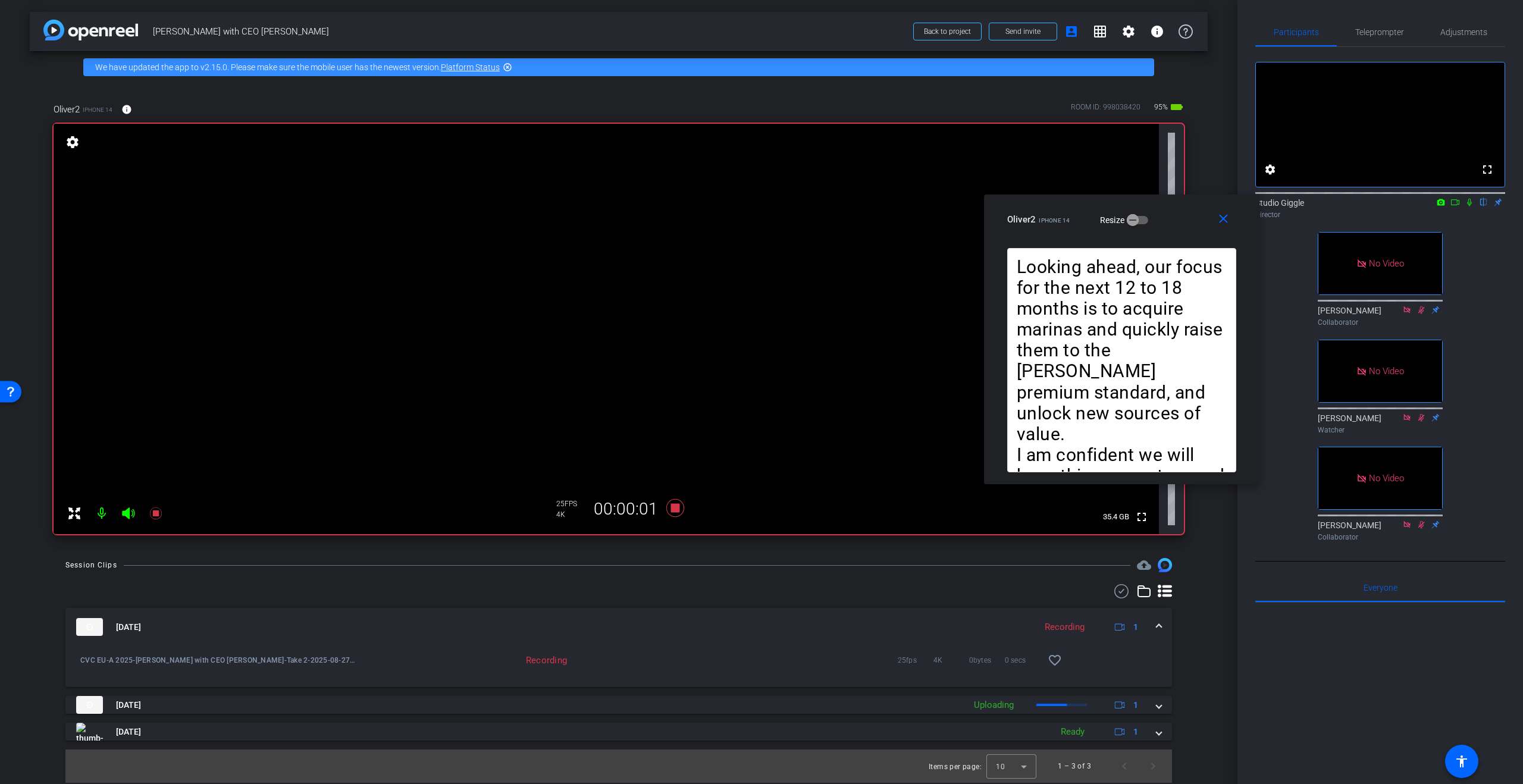
click at [1471, 197] on div at bounding box center [1380, 192] width 250 height 9
click at [1468, 206] on icon at bounding box center [1469, 202] width 5 height 8
drag, startPoint x: 1452, startPoint y: 219, endPoint x: 1452, endPoint y: 211, distance: 8.0
click at [1452, 206] on icon at bounding box center [1455, 202] width 9 height 9
click at [1445, 23] on span "Adjustments" at bounding box center [1463, 32] width 47 height 28
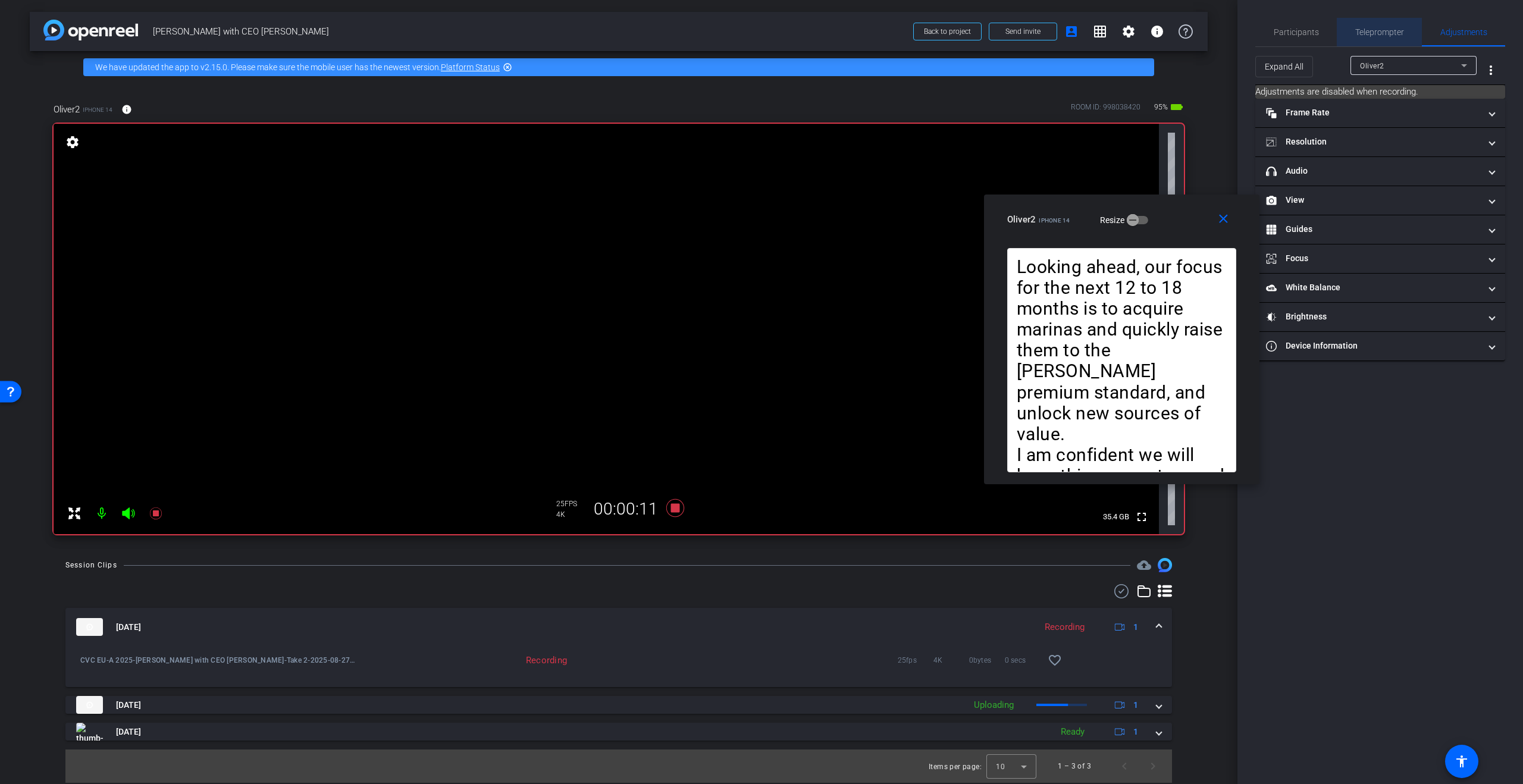
click at [1374, 32] on span "Teleprompter" at bounding box center [1380, 32] width 49 height 9
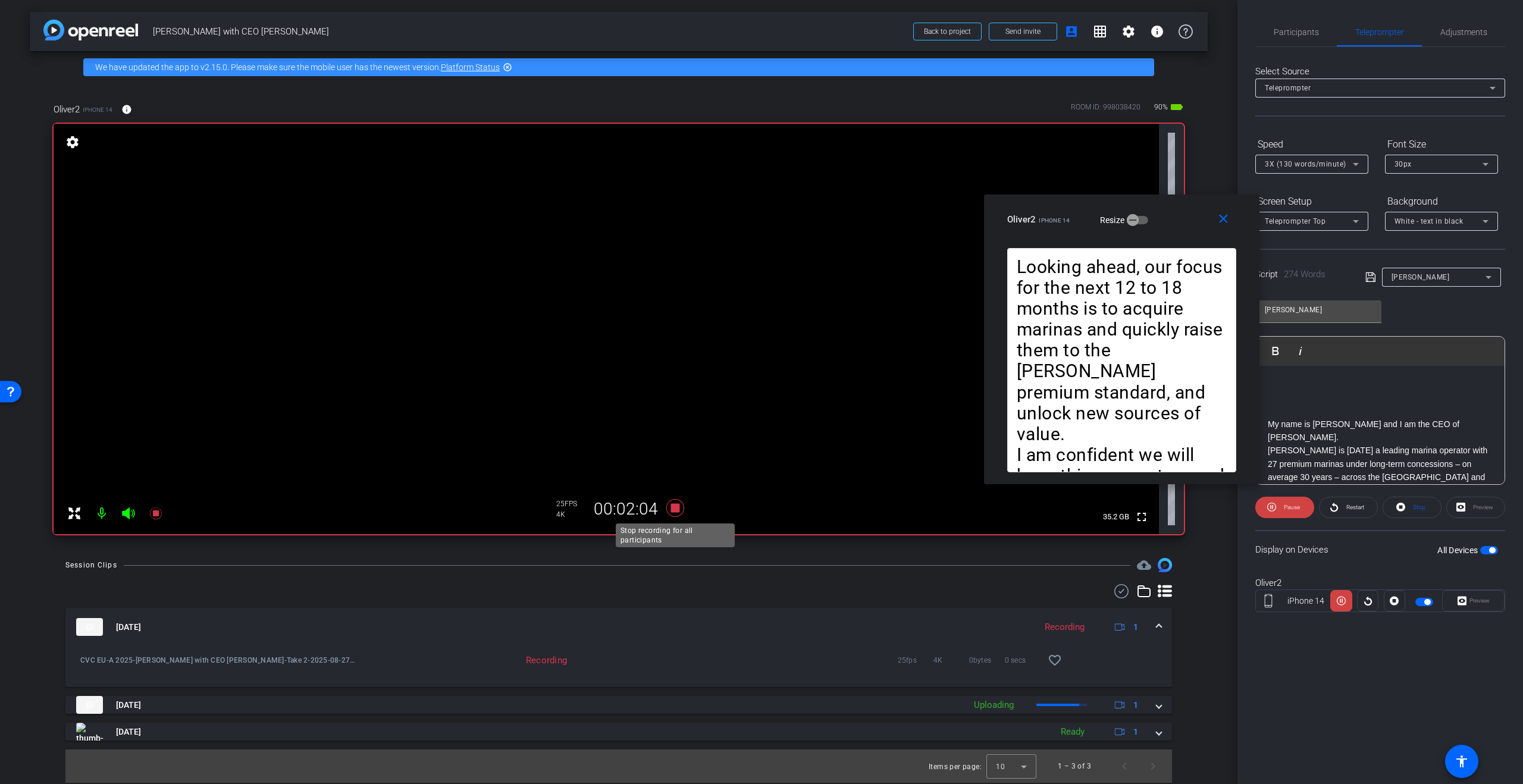
click at [677, 512] on icon at bounding box center [675, 508] width 18 height 18
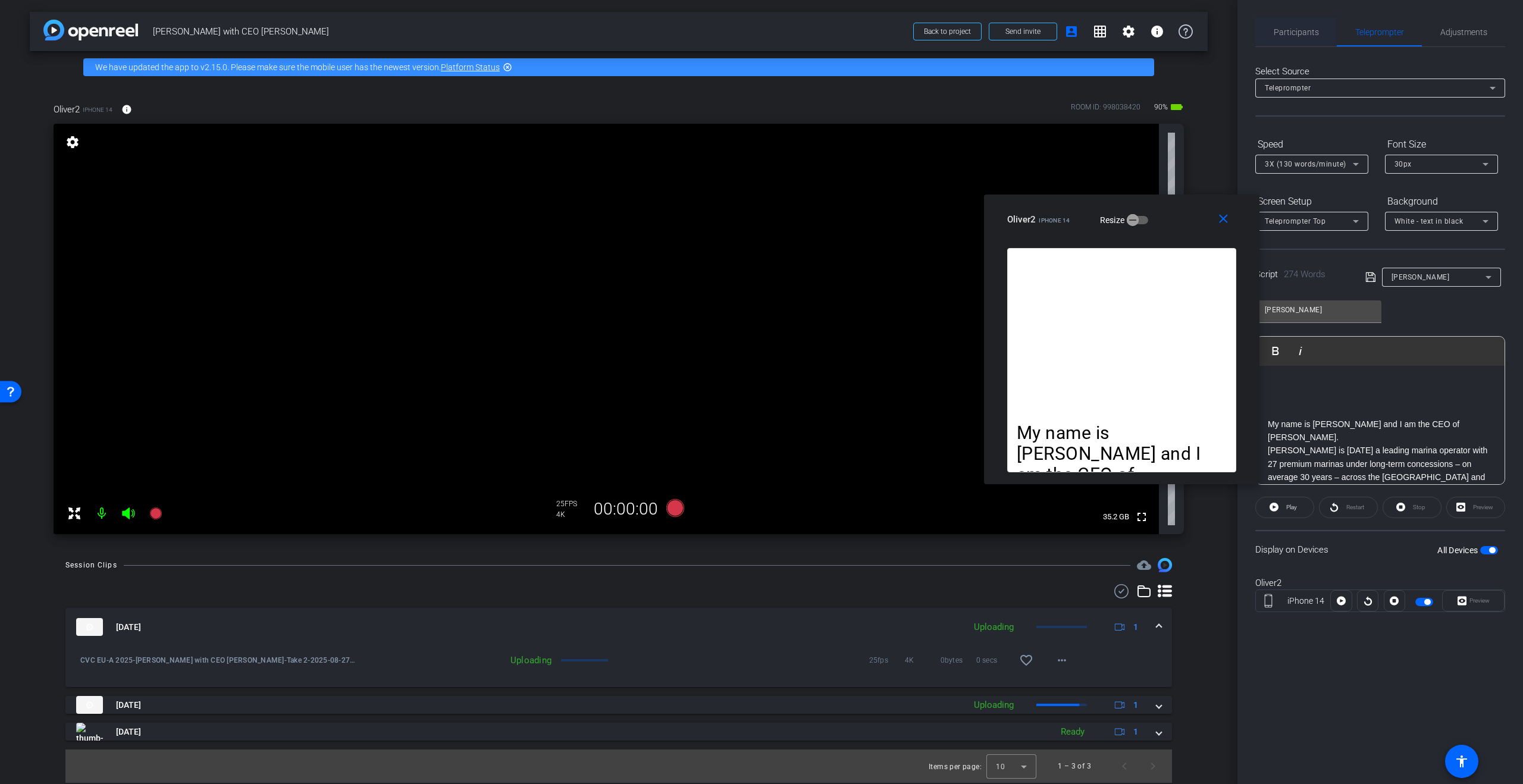
click at [1305, 23] on span "Participants" at bounding box center [1296, 32] width 45 height 28
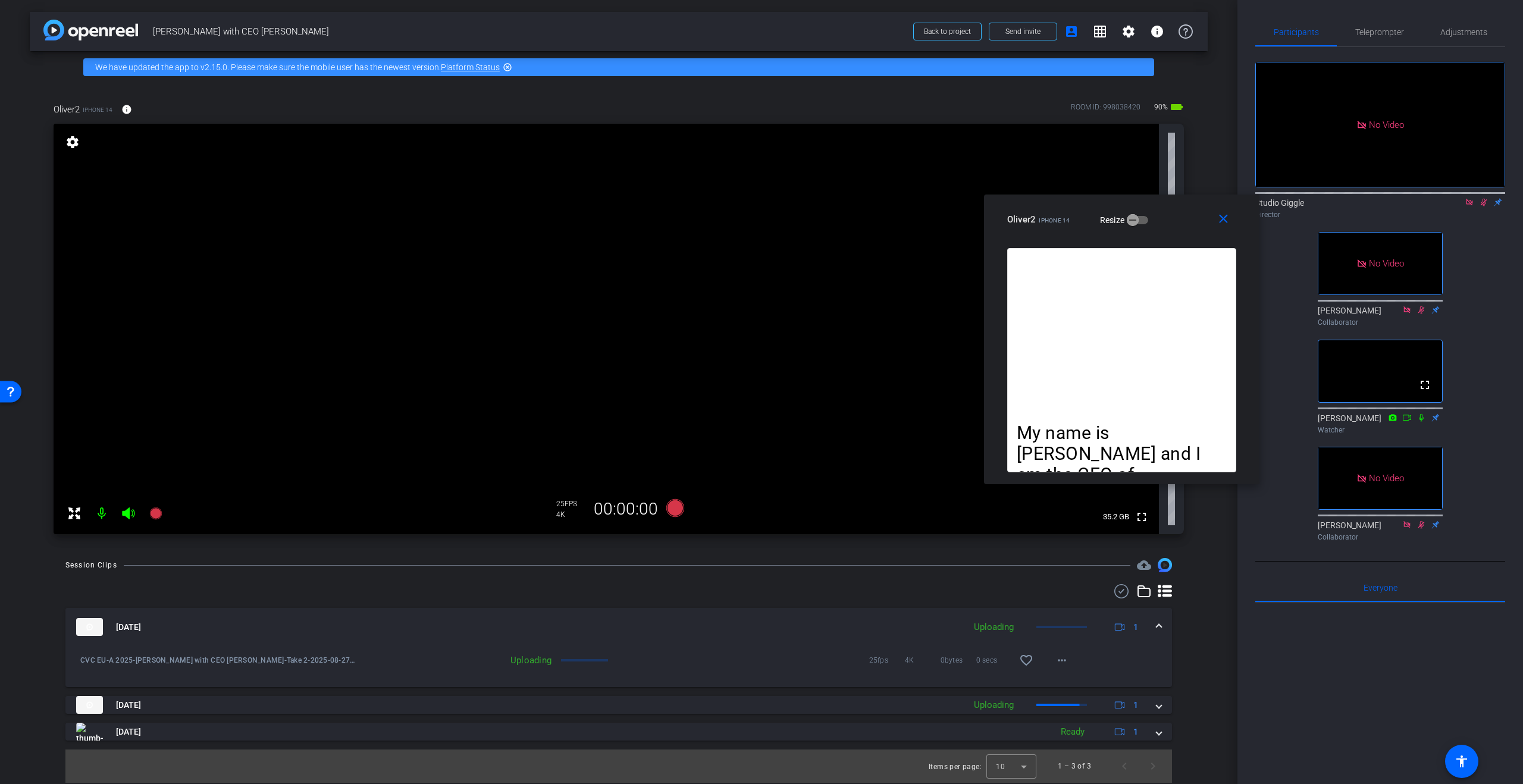
click at [1480, 198] on icon at bounding box center [1483, 202] width 9 height 9
click at [1470, 198] on icon at bounding box center [1469, 202] width 6 height 6
click at [1388, 35] on span "Teleprompter" at bounding box center [1380, 32] width 49 height 9
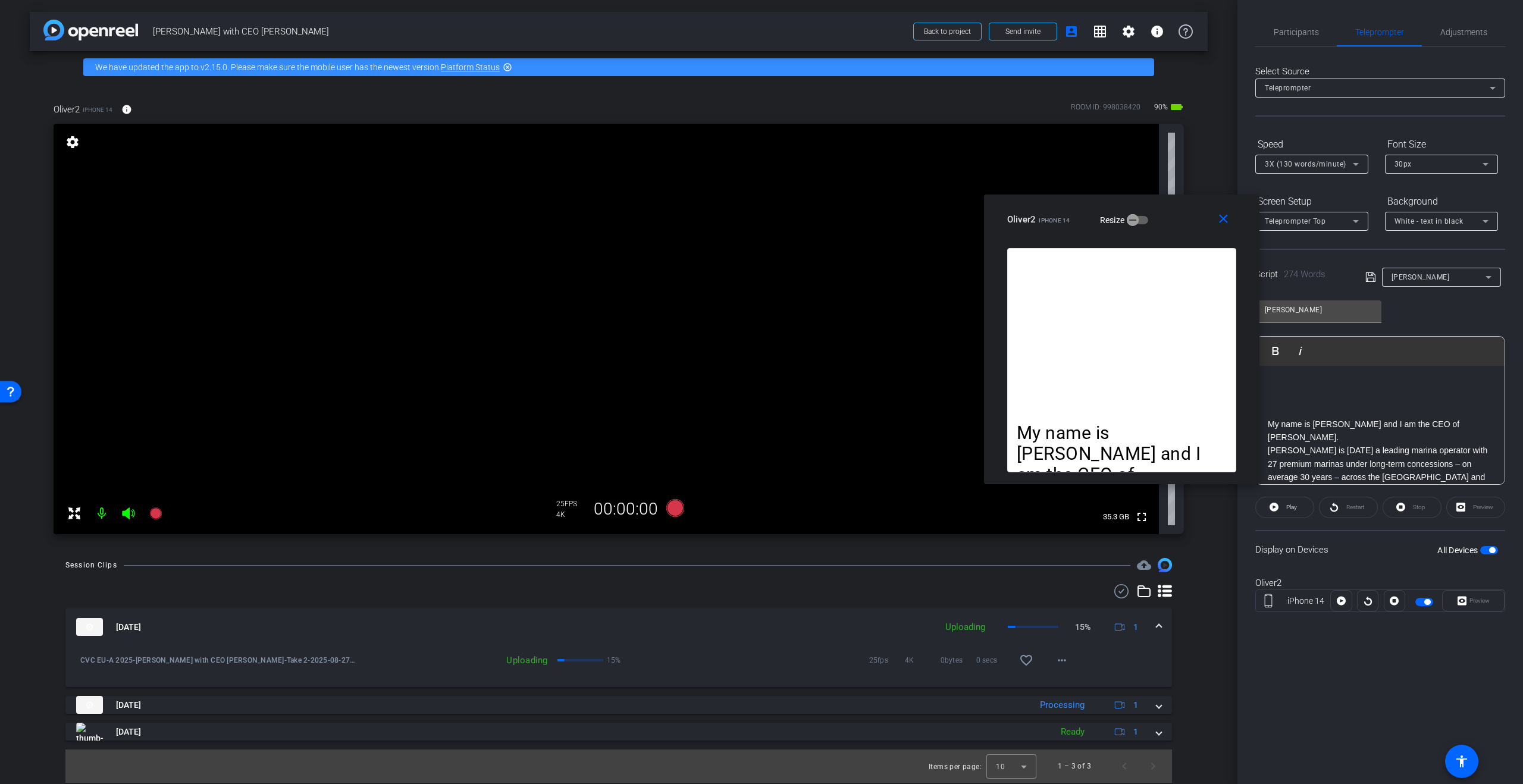
click at [1370, 386] on p at bounding box center [1380, 384] width 225 height 13
click at [1421, 319] on div "[PERSON_NAME] Play Play from this location Play Selected Play and display the s…" at bounding box center [1380, 388] width 250 height 194
click at [1347, 424] on p at bounding box center [1380, 424] width 225 height 13
click at [1414, 310] on div "[PERSON_NAME] Play Play from this location Play Selected Play and display the s…" at bounding box center [1380, 388] width 250 height 194
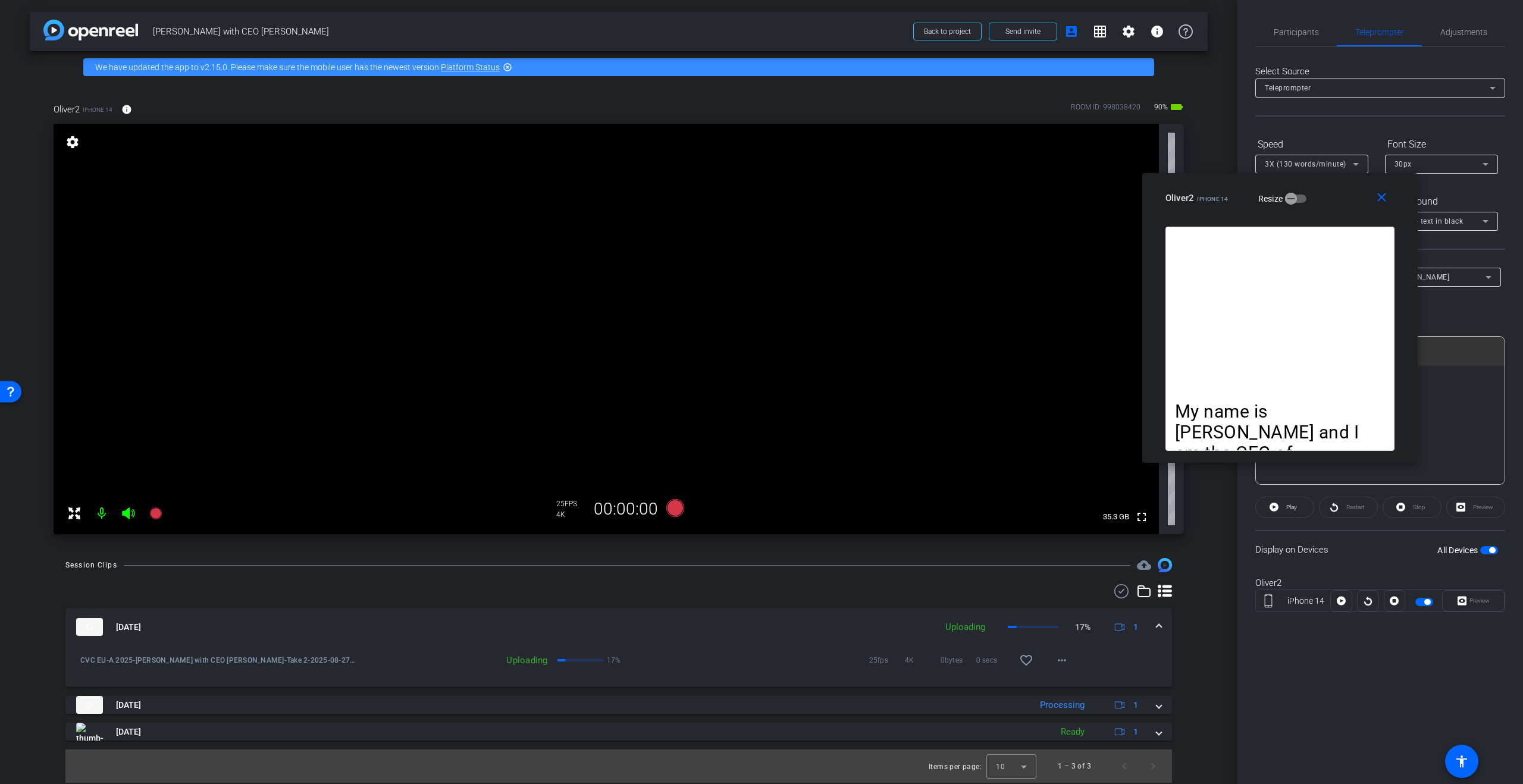
drag, startPoint x: 1187, startPoint y: 215, endPoint x: 1344, endPoint y: 195, distance: 158.3
click at [1344, 195] on div "Oliver2 iPhone 14 Resize" at bounding box center [1284, 198] width 238 height 21
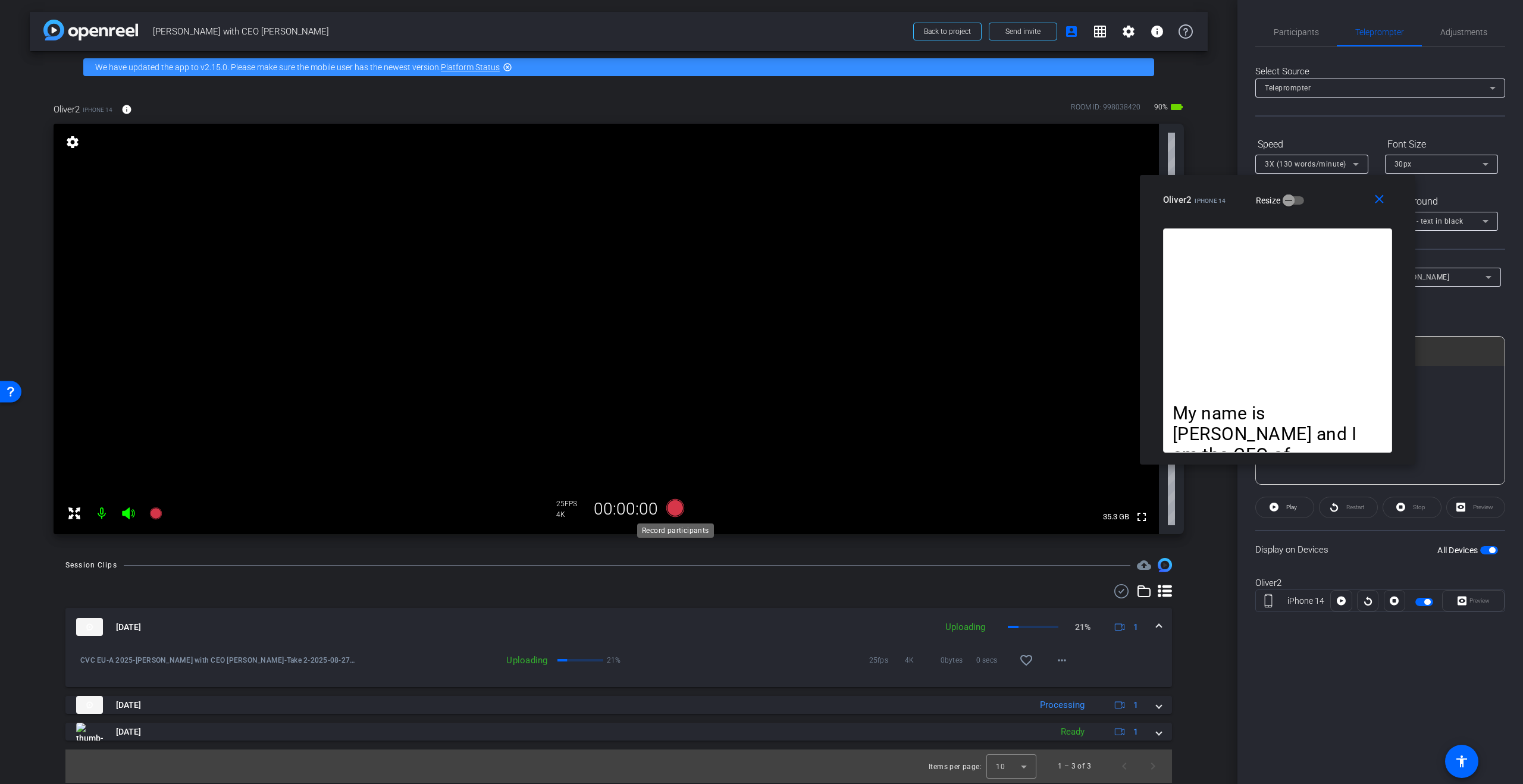
click at [681, 512] on icon at bounding box center [675, 508] width 18 height 18
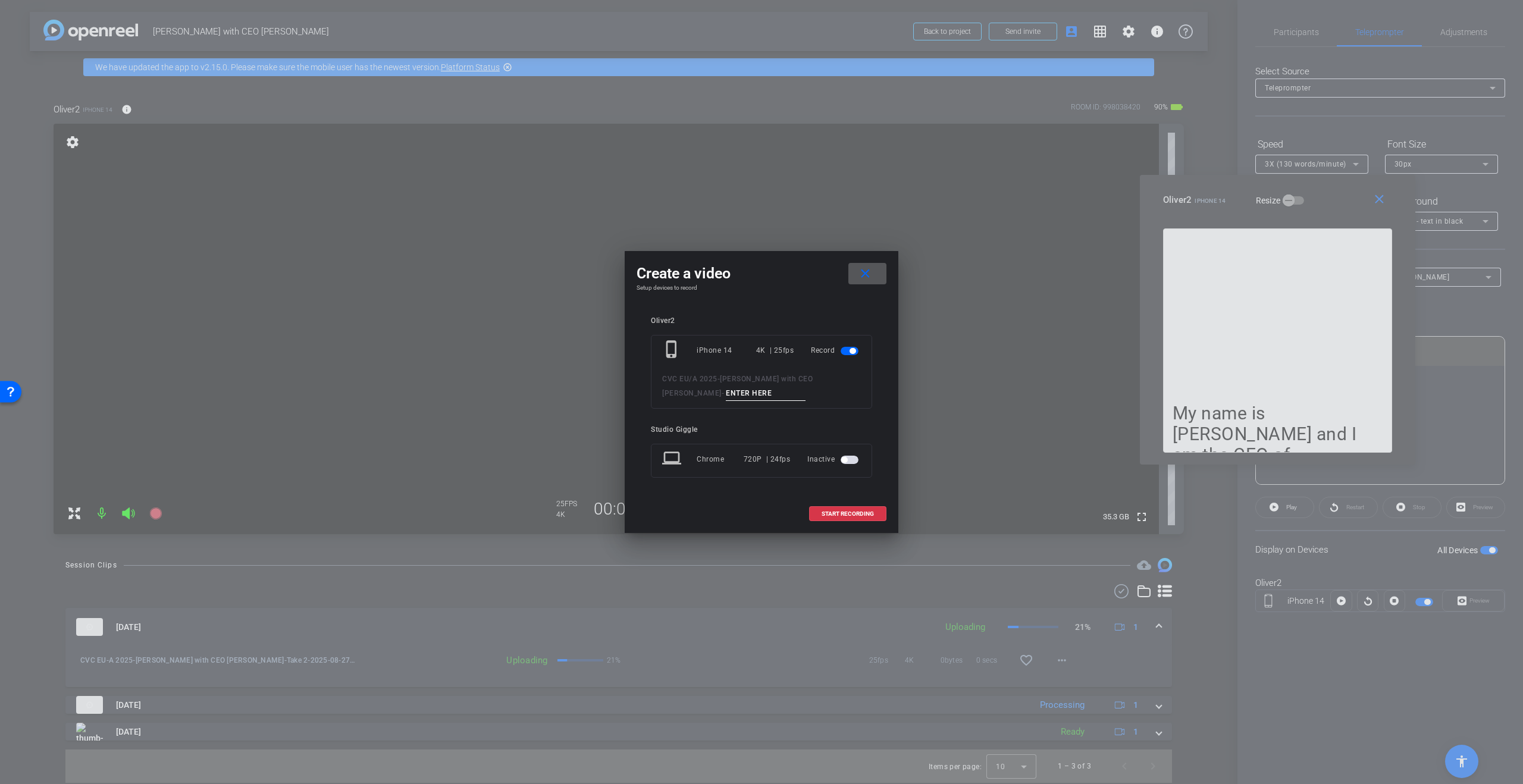
click at [703, 402] on div "phone_iphone iPhone 14 4K | 25fps Record CVC EU/A 2025 - [PERSON_NAME] with CEO…" at bounding box center [761, 371] width 221 height 74
click at [726, 398] on input at bounding box center [765, 393] width 80 height 15
type input "Take 3"
click at [861, 504] on span at bounding box center [847, 514] width 76 height 28
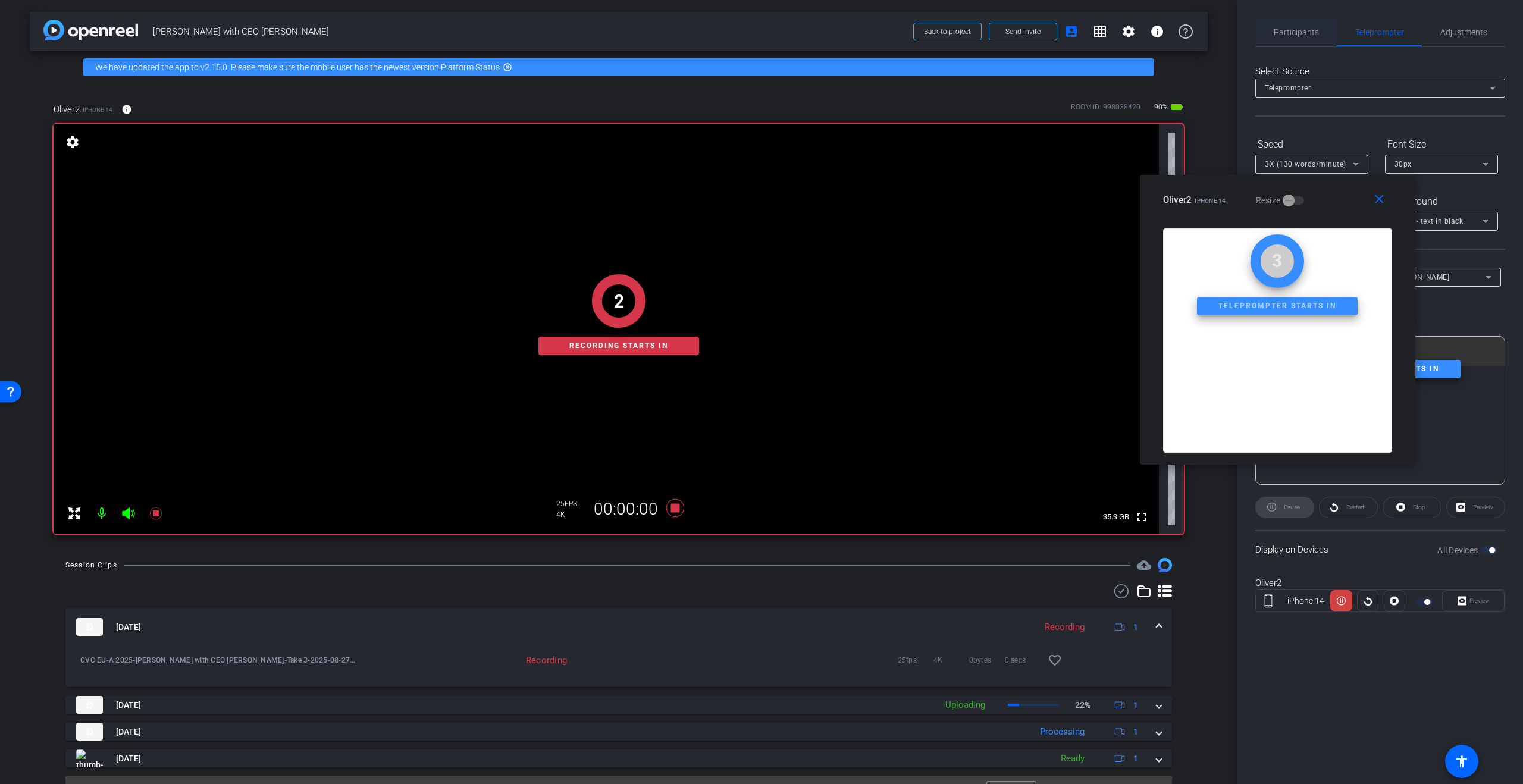
click at [1316, 33] on span "Participants" at bounding box center [1296, 32] width 45 height 9
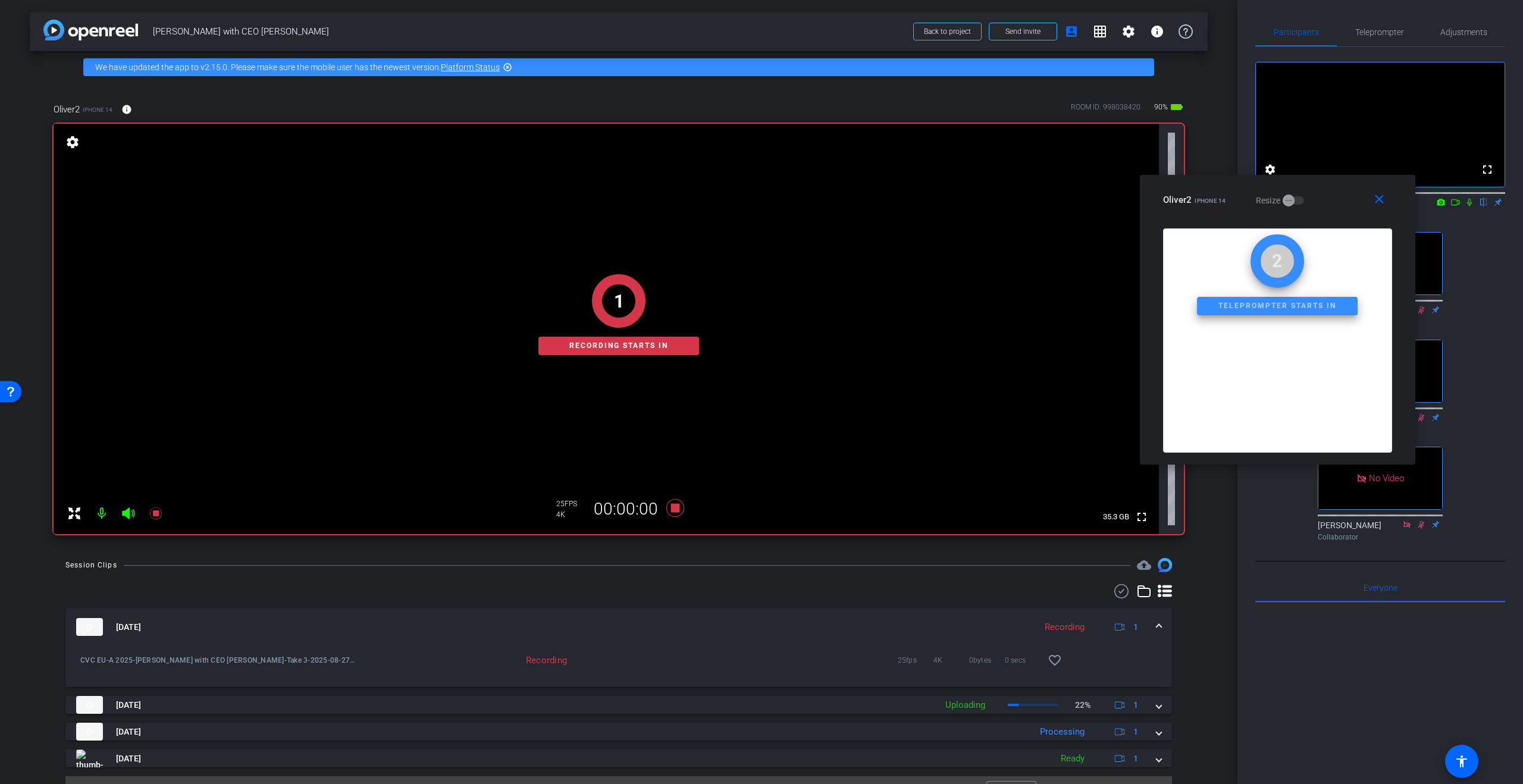
click at [1465, 206] on icon at bounding box center [1469, 202] width 9 height 9
click at [1454, 206] on icon at bounding box center [1455, 202] width 9 height 9
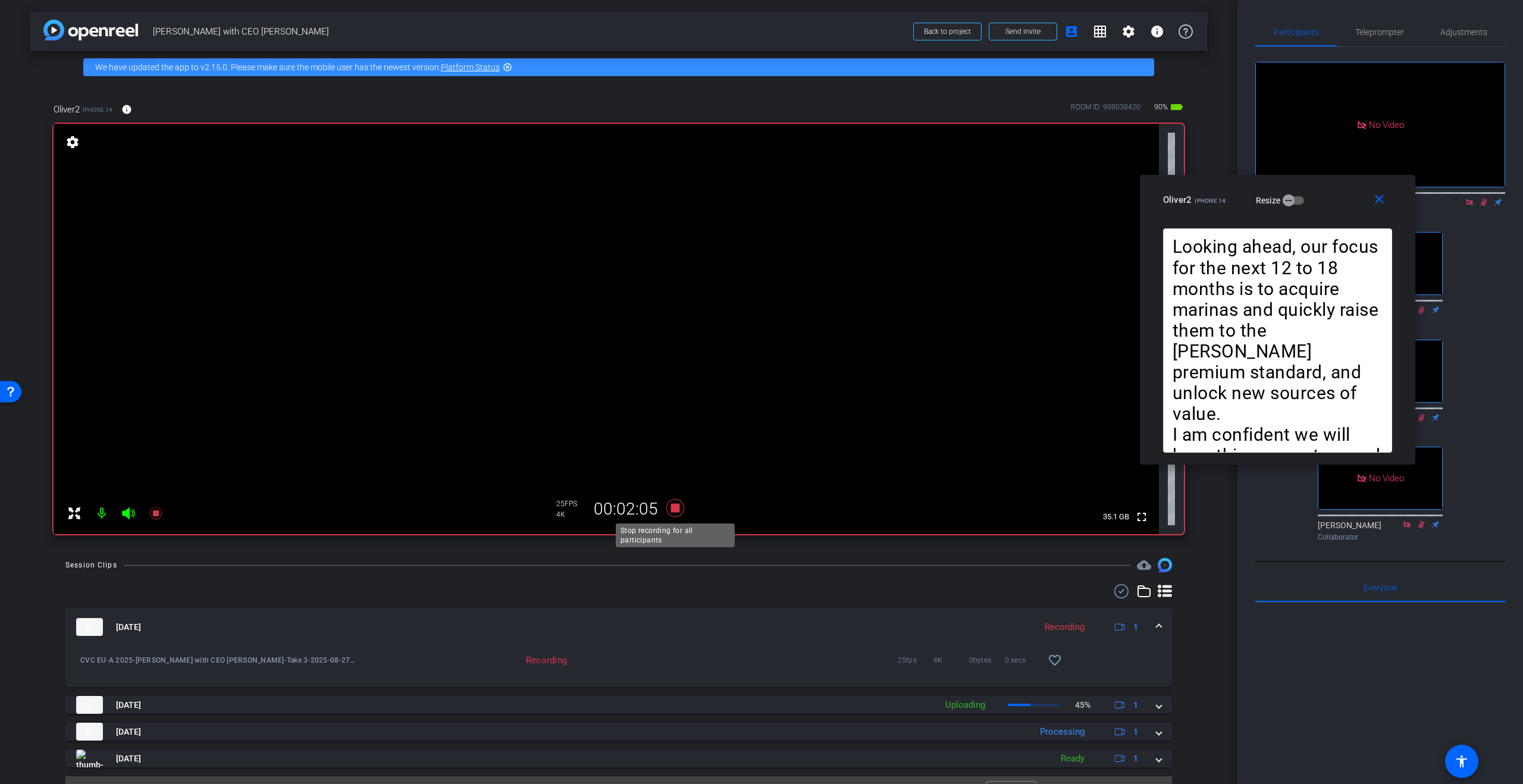
click at [675, 510] on icon at bounding box center [675, 508] width 18 height 18
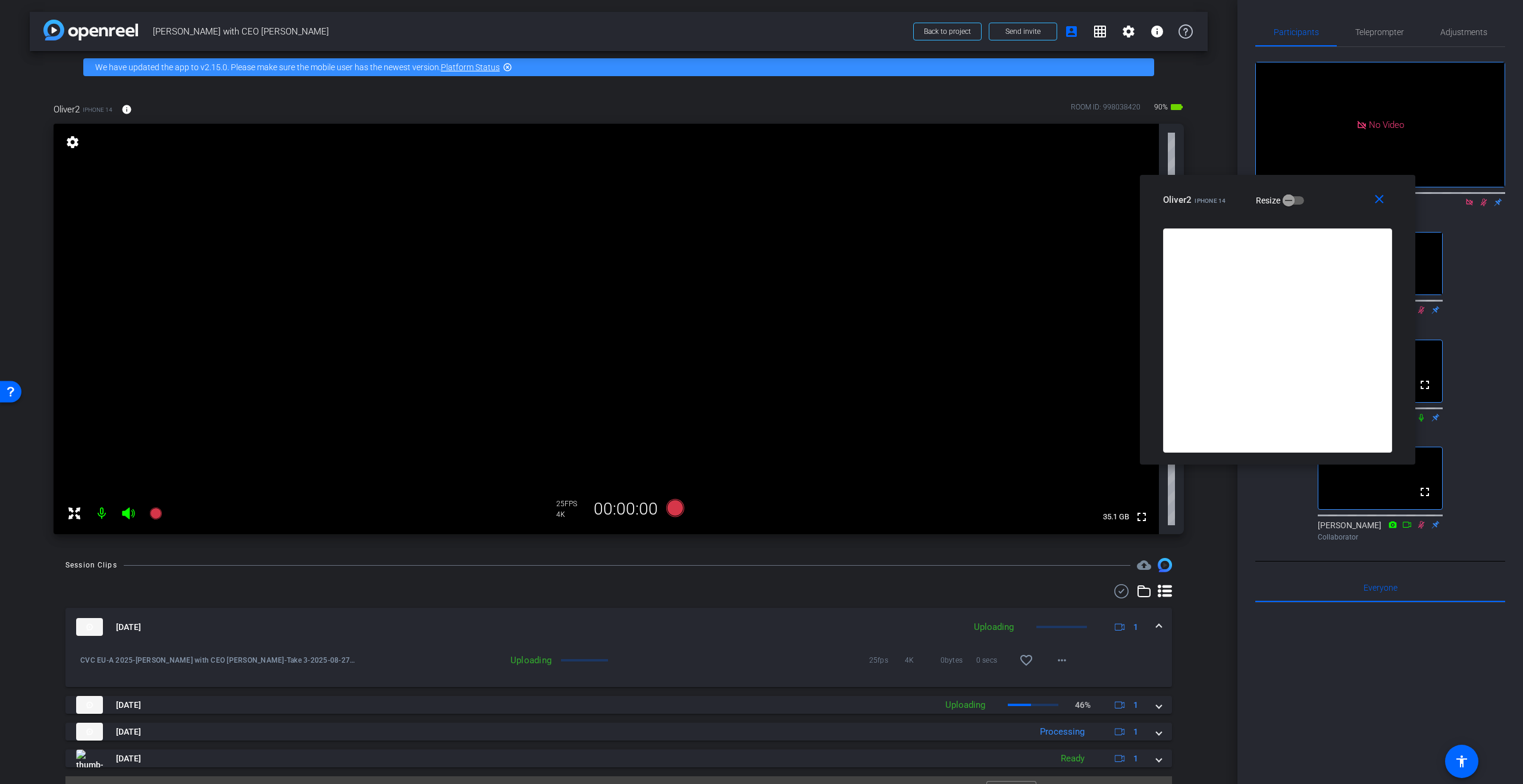
click at [1482, 208] on mat-icon at bounding box center [1483, 202] width 14 height 11
click at [1475, 208] on mat-icon at bounding box center [1469, 202] width 14 height 11
drag, startPoint x: 1382, startPoint y: 199, endPoint x: 1425, endPoint y: 288, distance: 98.8
click at [1382, 199] on mat-icon "close" at bounding box center [1379, 199] width 15 height 15
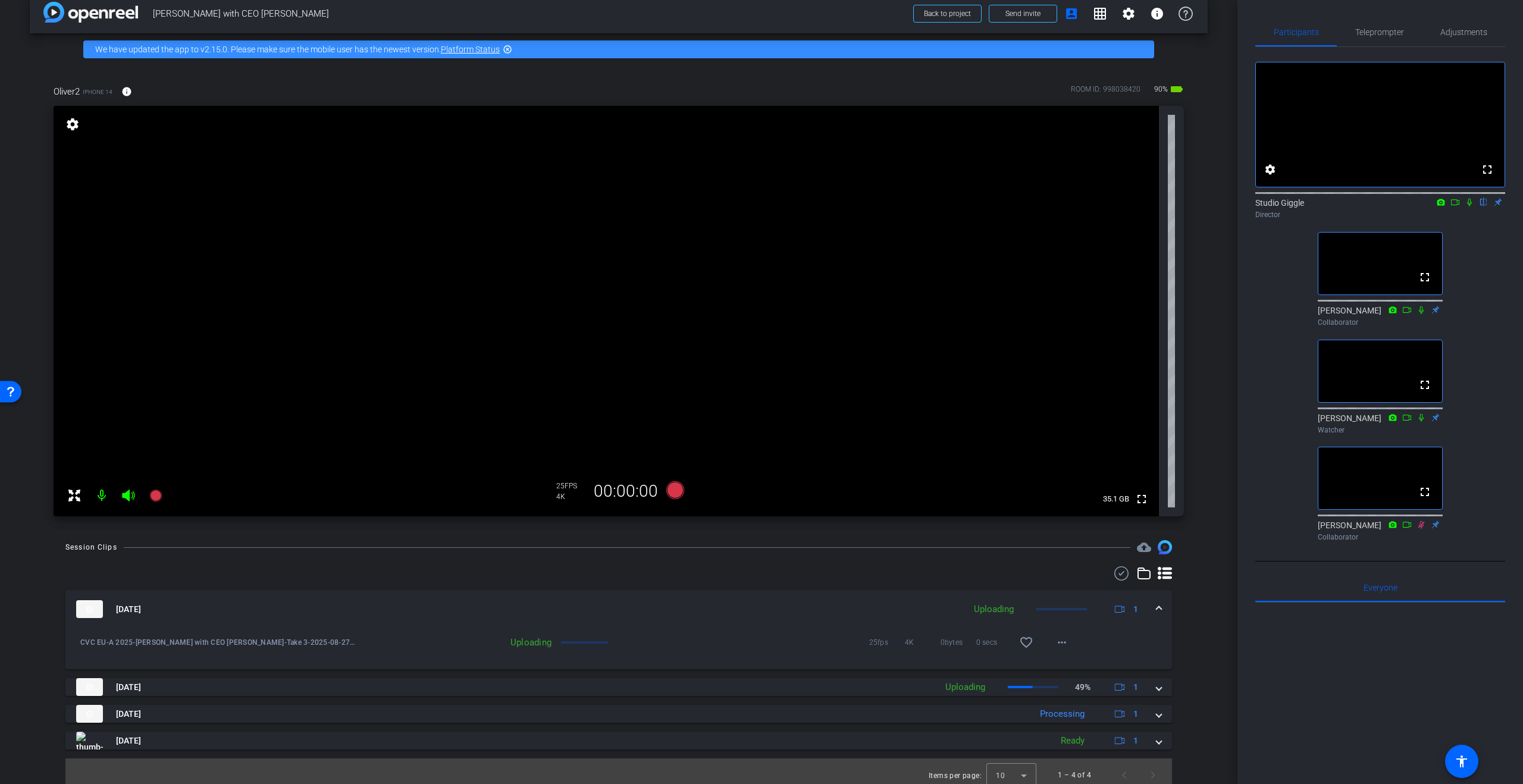
scroll to position [25, 0]
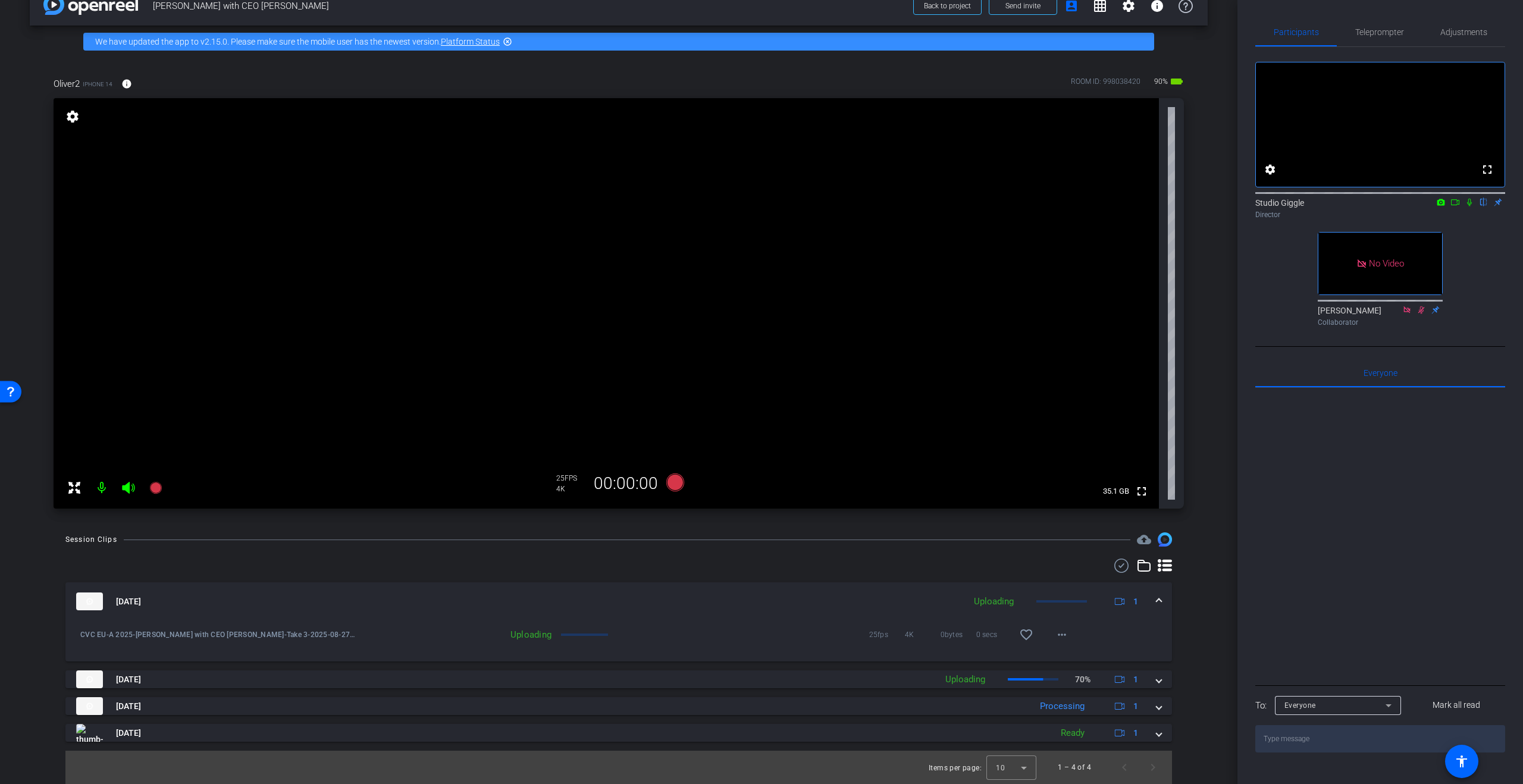
click at [1457, 205] on icon at bounding box center [1455, 202] width 9 height 6
click at [1482, 206] on icon at bounding box center [1483, 202] width 5 height 8
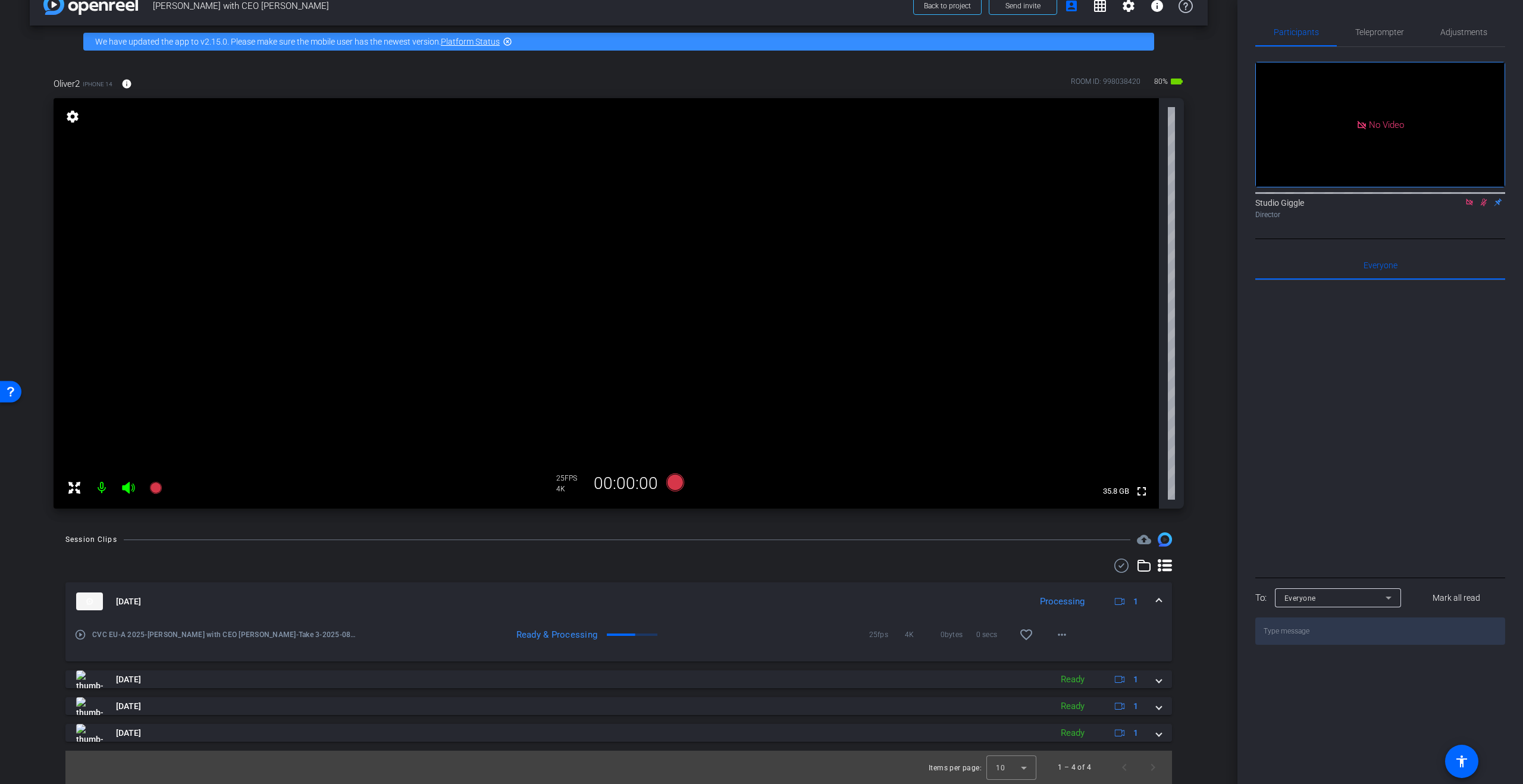
scroll to position [0, 0]
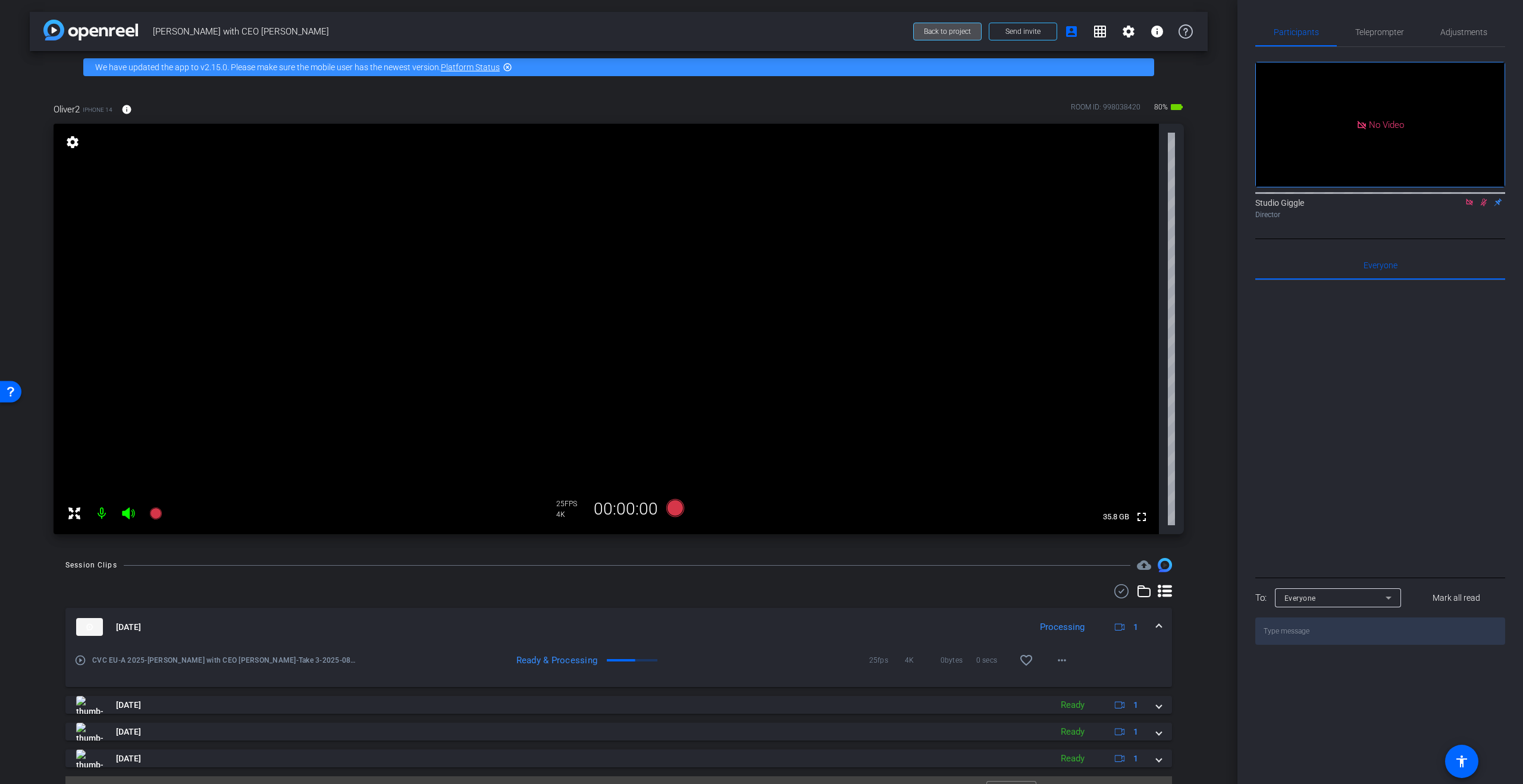
click at [958, 29] on span "Back to project" at bounding box center [947, 32] width 47 height 9
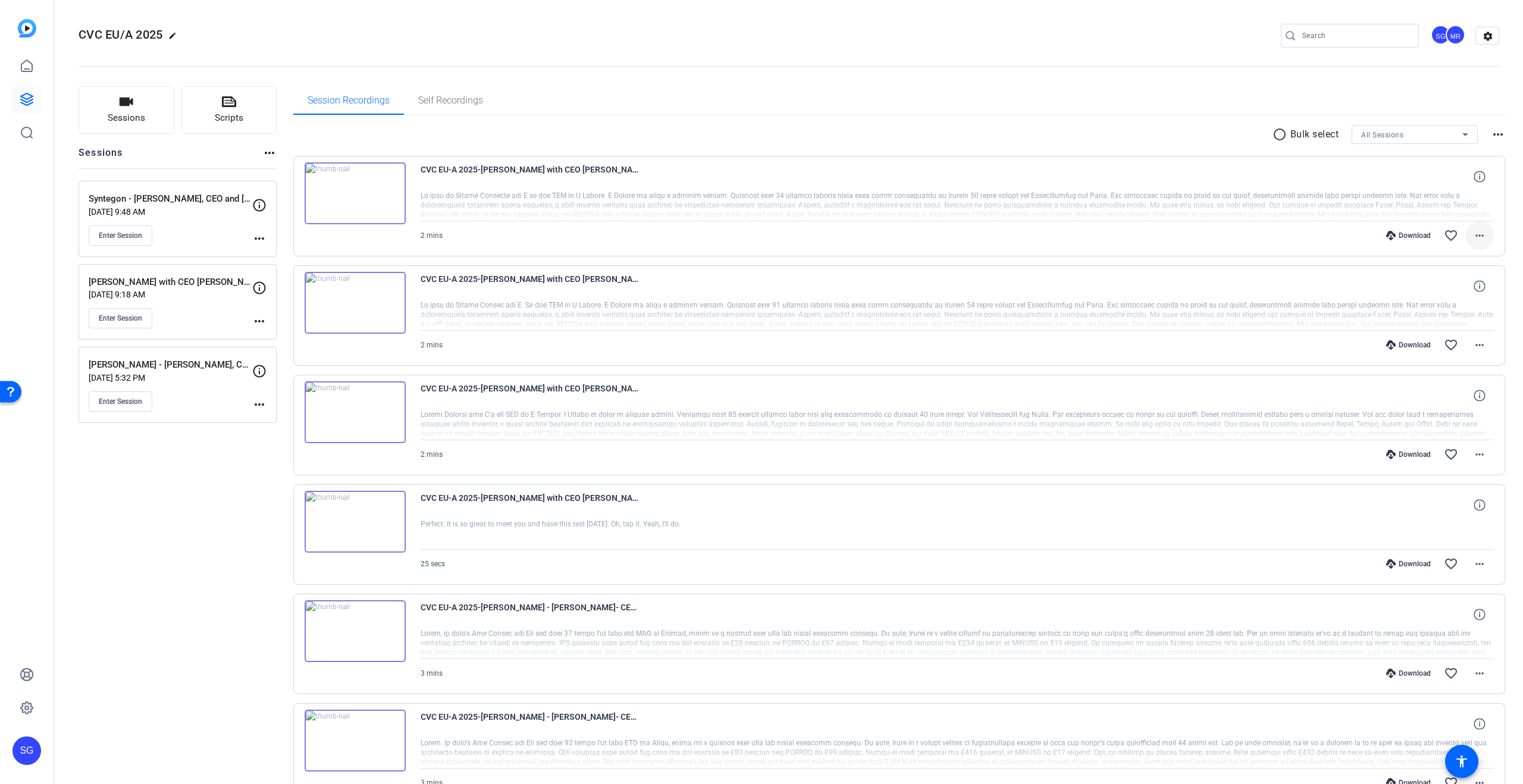
click at [1479, 237] on mat-icon "more_horiz" at bounding box center [1480, 236] width 14 height 14
click at [1456, 289] on span "Download MP4" at bounding box center [1449, 290] width 71 height 14
click at [1485, 349] on mat-icon "more_horiz" at bounding box center [1480, 345] width 14 height 14
click at [1461, 400] on span "Download MP4" at bounding box center [1449, 400] width 71 height 14
click at [1487, 449] on span at bounding box center [1480, 454] width 28 height 28
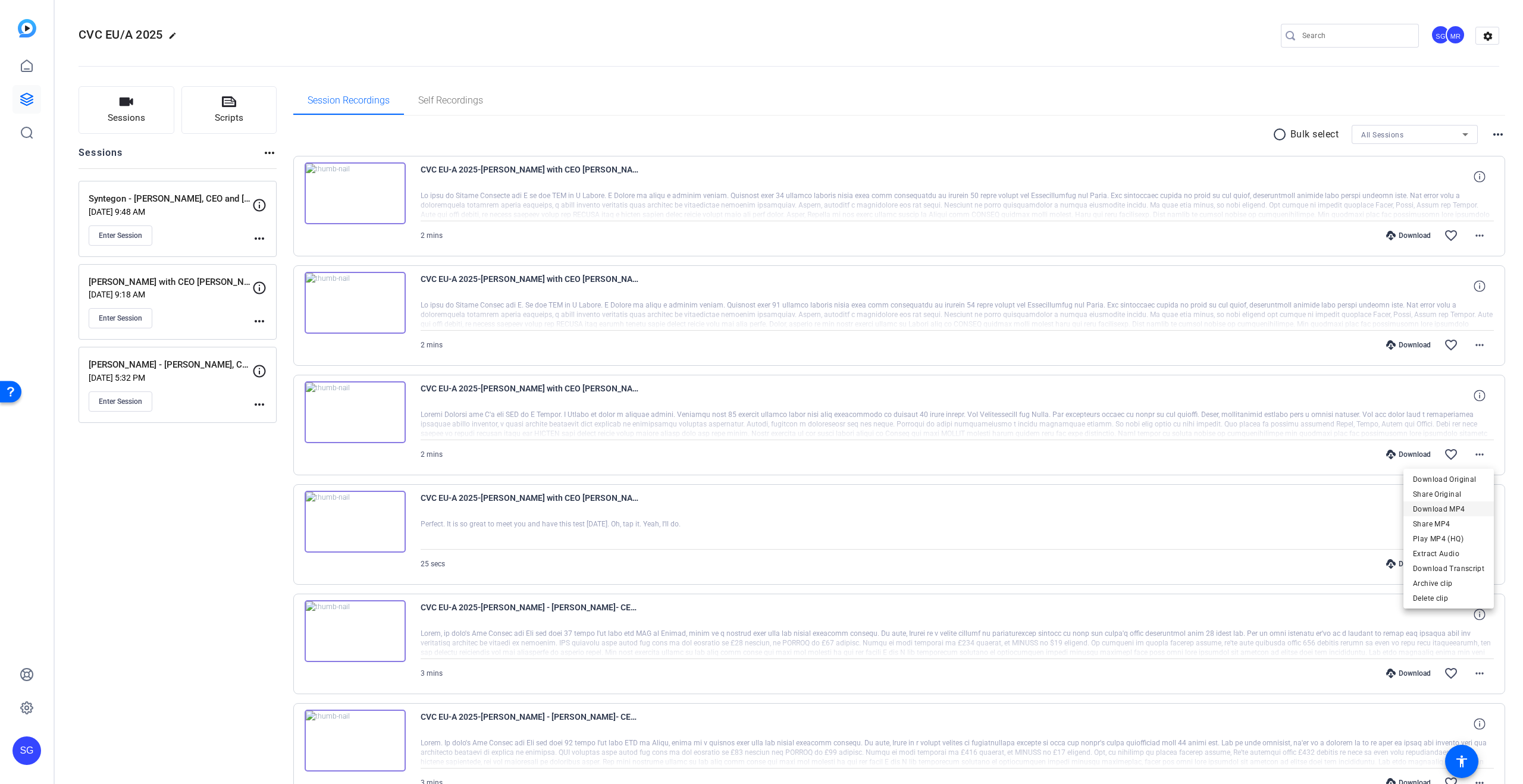
click at [1452, 507] on span "Download MP4" at bounding box center [1449, 509] width 71 height 14
